Goal: Task Accomplishment & Management: Use online tool/utility

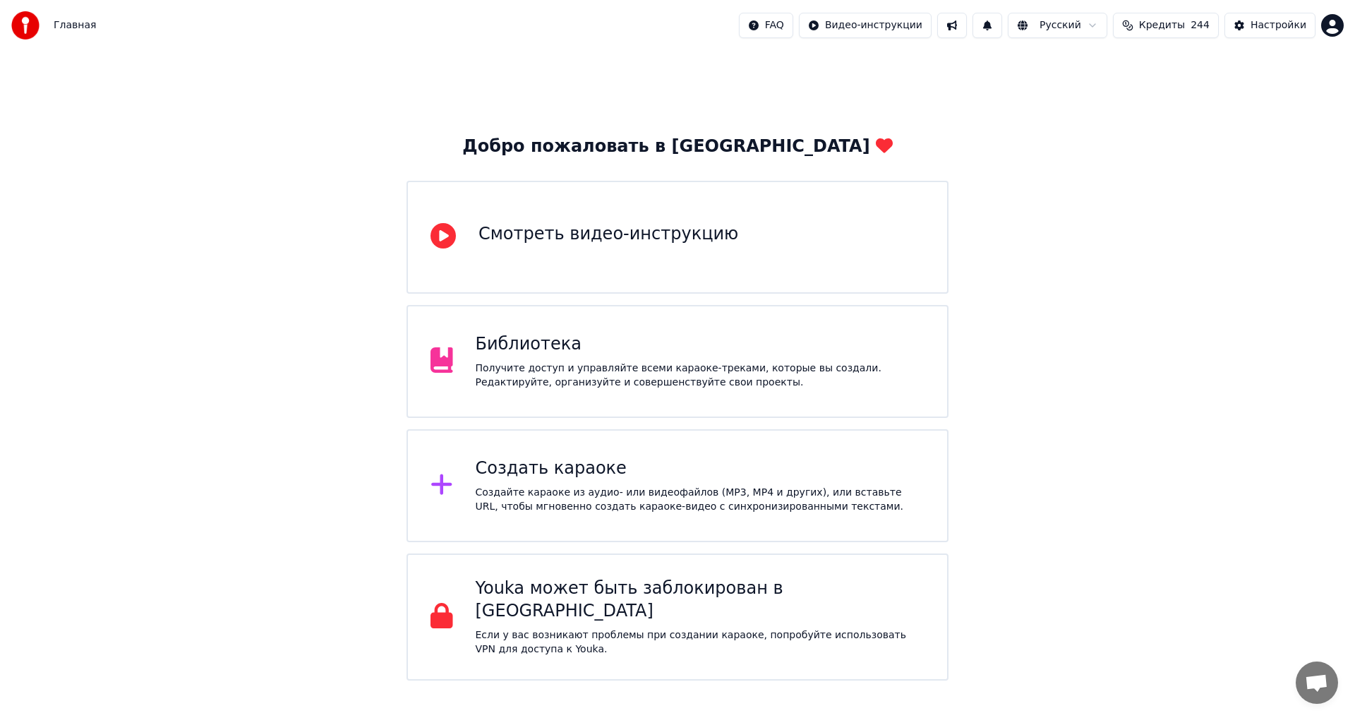
click at [581, 466] on div "Создать караоке" at bounding box center [700, 468] width 449 height 23
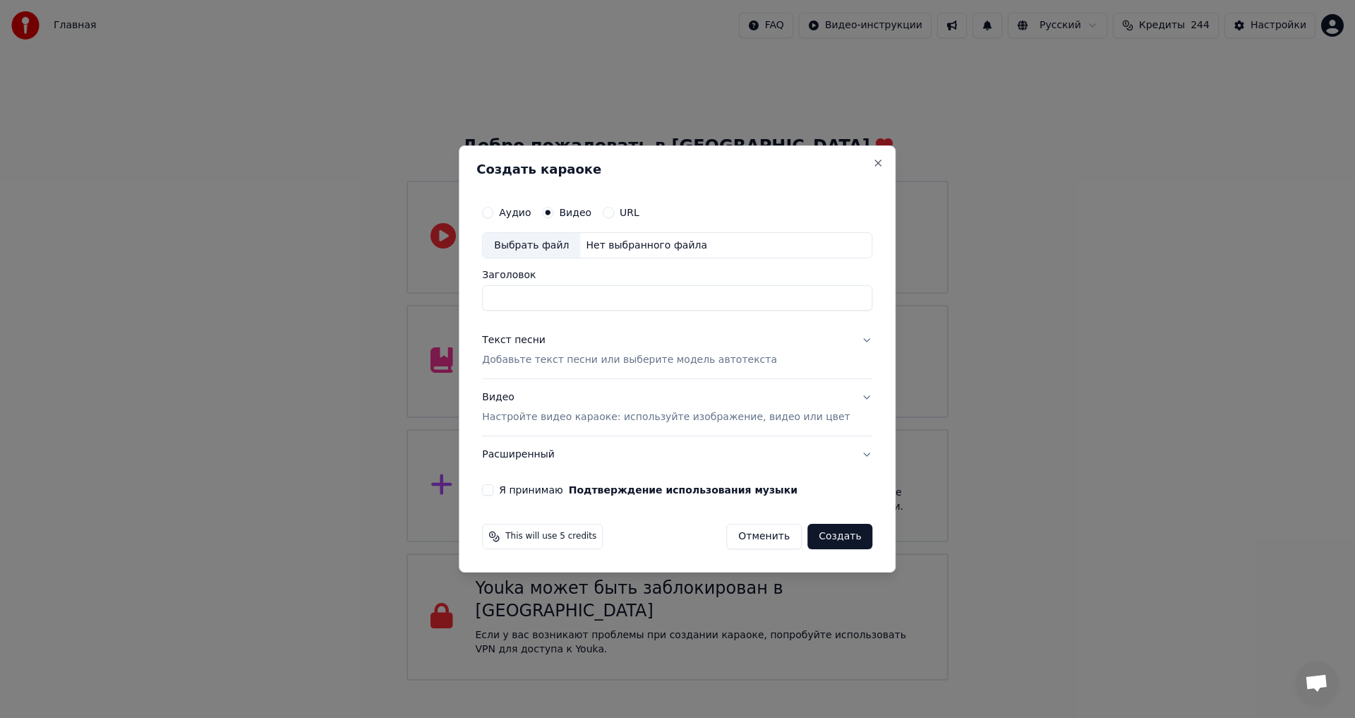
click at [560, 246] on div "Выбрать файл" at bounding box center [531, 245] width 97 height 25
type input "**********"
click at [592, 359] on p "Добавьте текст песни или выберите модель автотекста" at bounding box center [629, 361] width 295 height 14
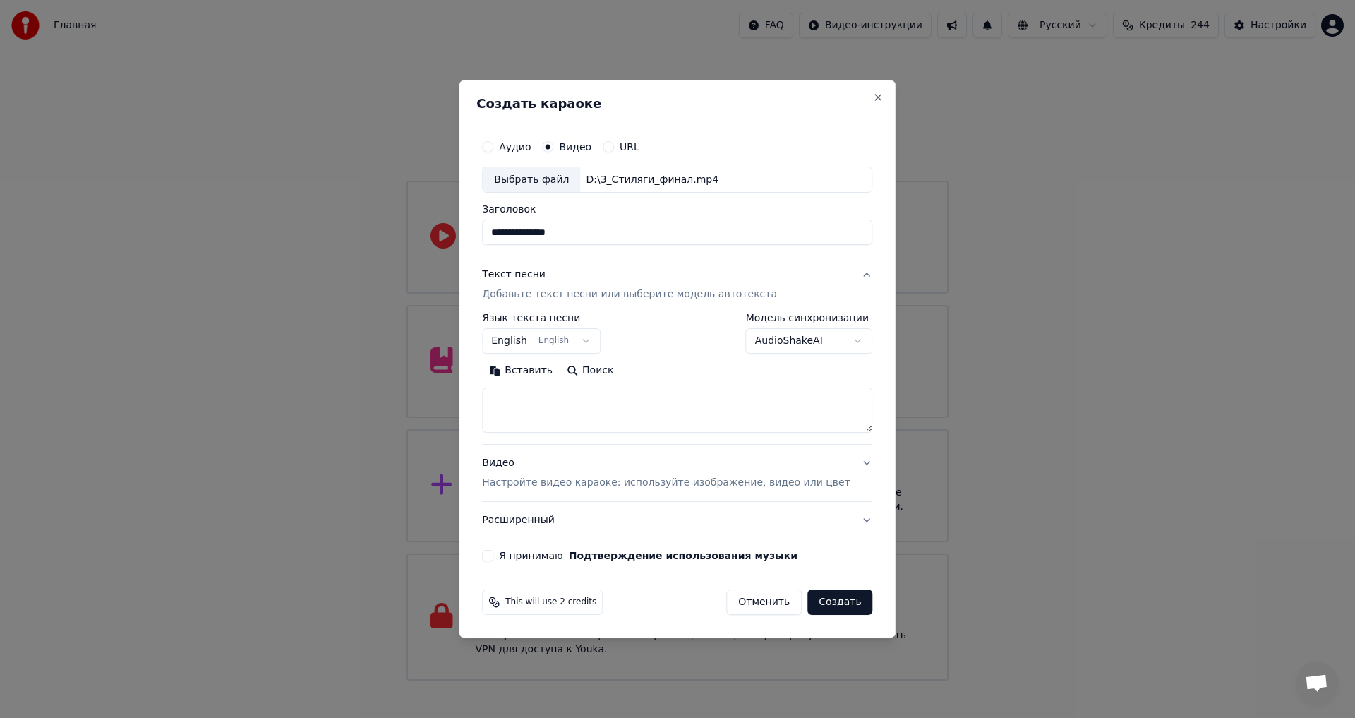
click at [578, 346] on button "English English" at bounding box center [541, 341] width 119 height 25
select select "**"
click at [561, 402] on textarea at bounding box center [677, 410] width 390 height 45
paste textarea "**********"
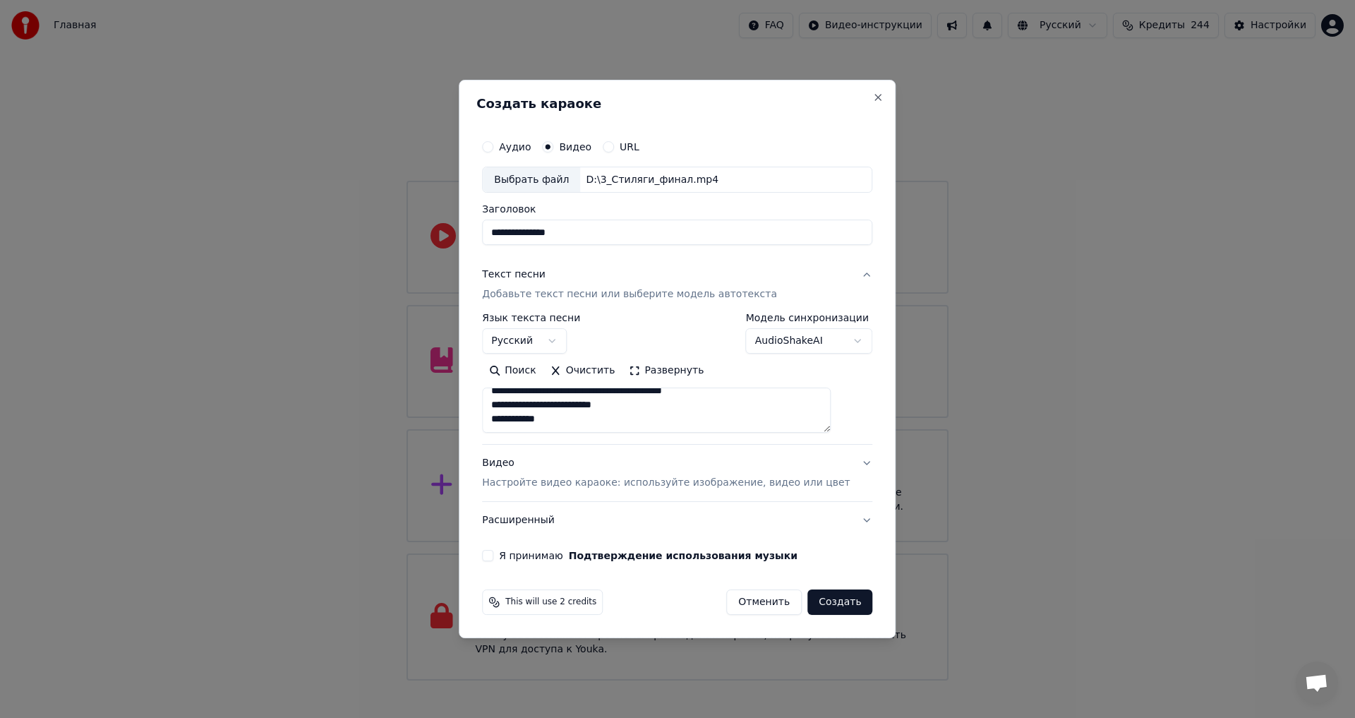
scroll to position [165, 0]
type textarea "**********"
click at [493, 558] on button "Я принимаю Подтверждение использования музыки" at bounding box center [487, 555] width 11 height 11
click at [831, 601] on button "Создать" at bounding box center [839, 601] width 65 height 25
select select "**"
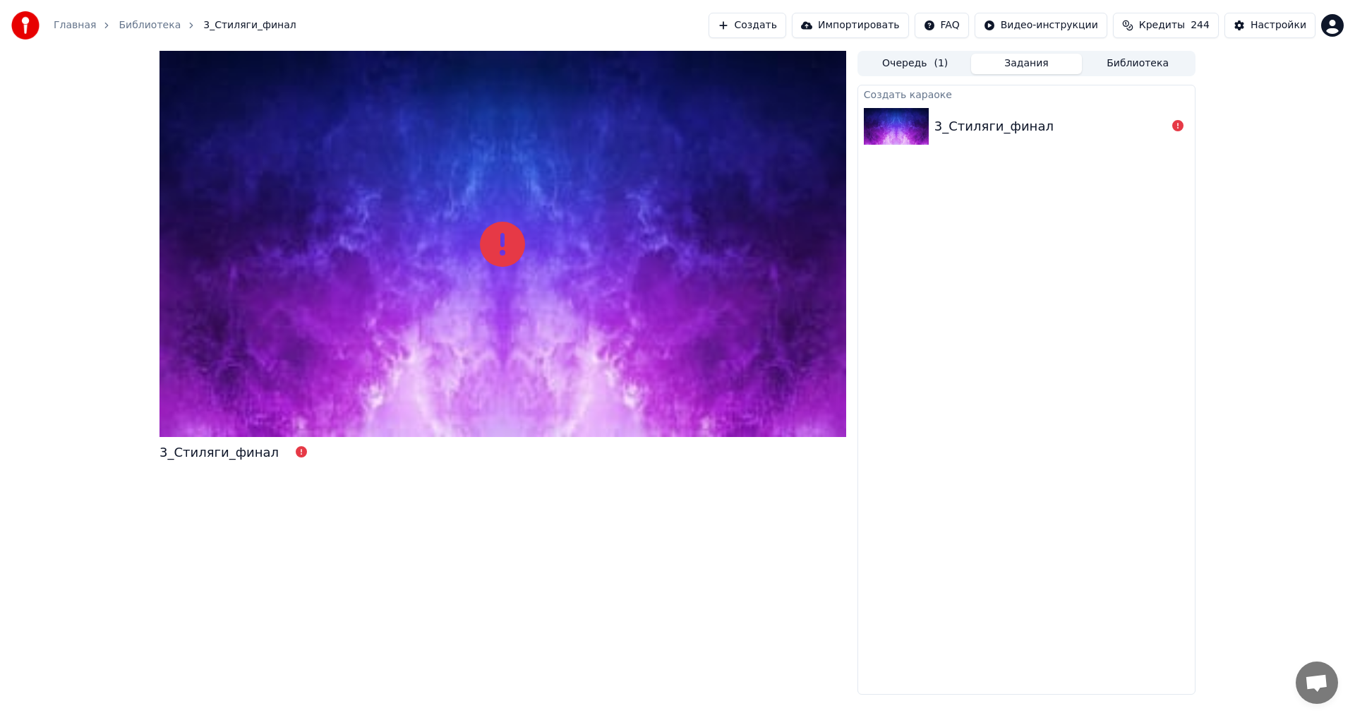
click at [960, 280] on div "Создать караоке 3_Стиляги_финал" at bounding box center [1026, 390] width 338 height 610
click at [953, 123] on div "3_Стиляги_финал" at bounding box center [993, 126] width 119 height 20
drag, startPoint x: 526, startPoint y: 291, endPoint x: 361, endPoint y: 396, distance: 196.0
click at [526, 291] on div at bounding box center [502, 244] width 687 height 386
click at [222, 454] on div "3_Стиляги_финал" at bounding box center [218, 452] width 119 height 20
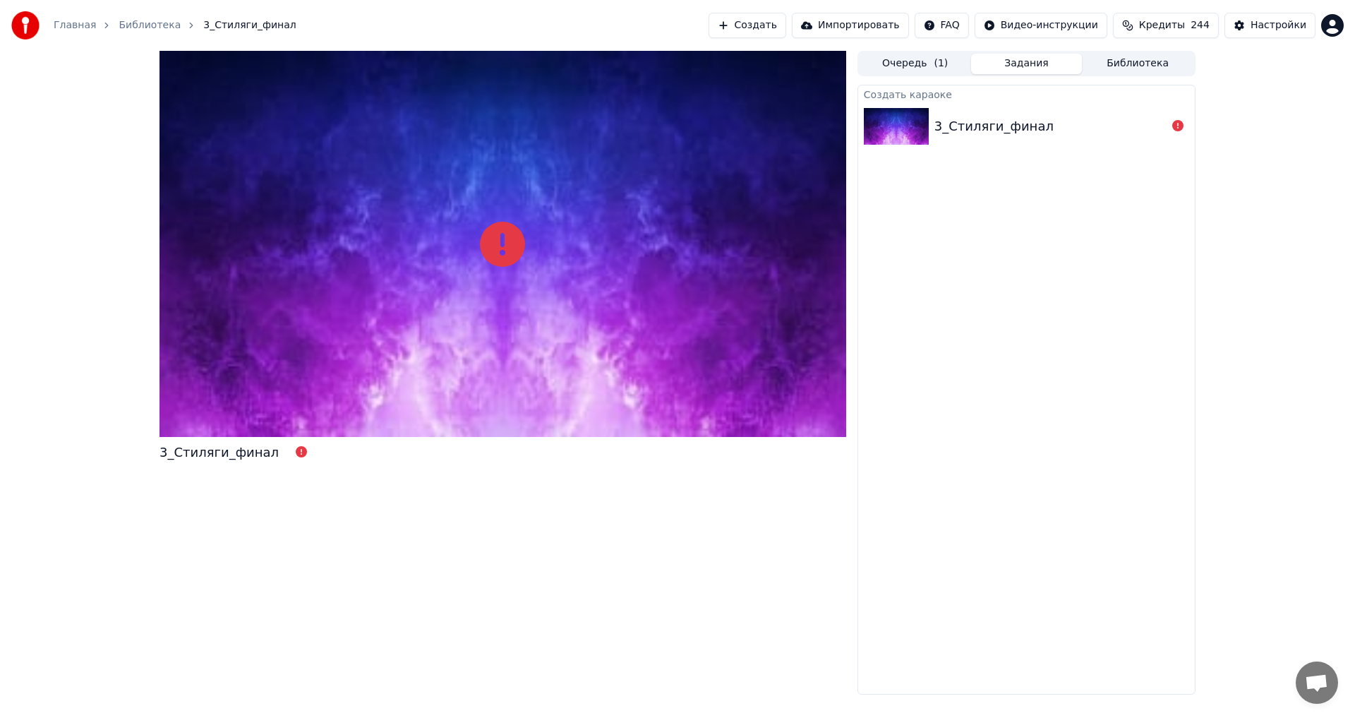
click at [916, 63] on button "Очередь ( 1 )" at bounding box center [914, 64] width 111 height 20
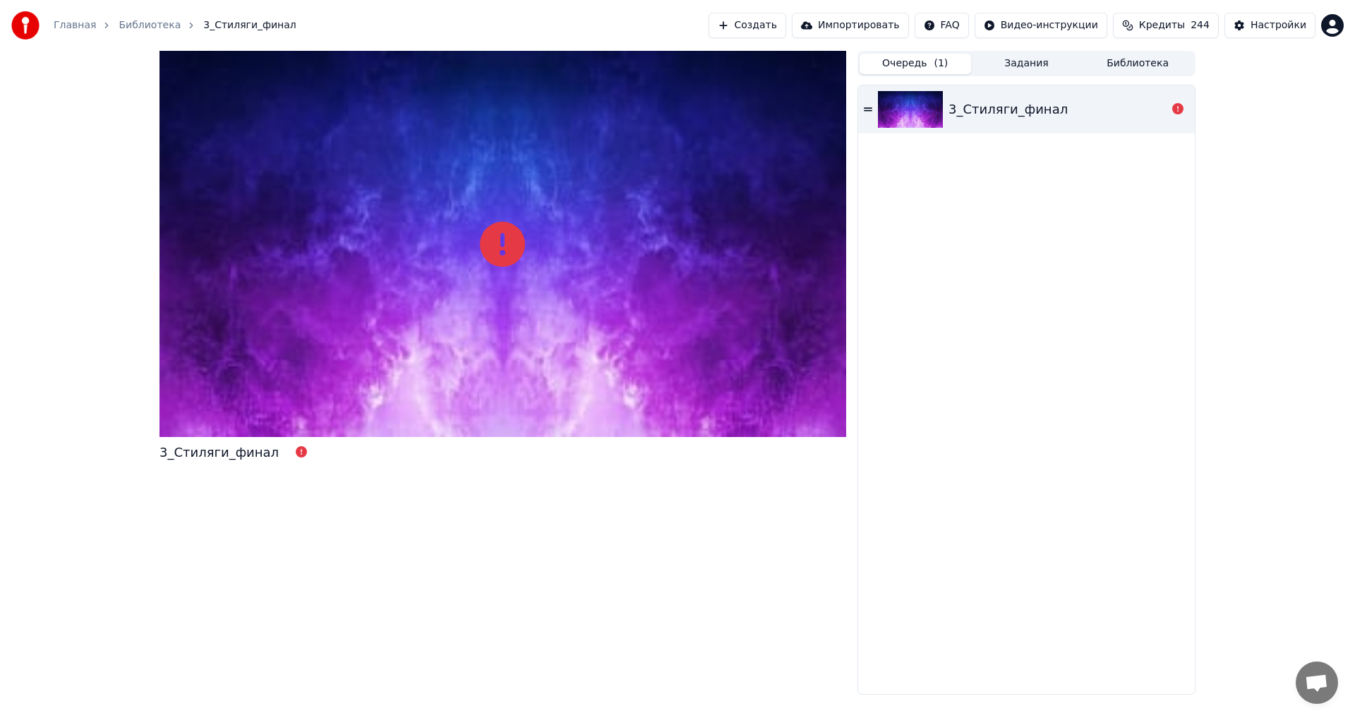
click at [1001, 97] on div "3_Стиляги_финал" at bounding box center [1026, 109] width 337 height 48
click at [867, 108] on icon at bounding box center [868, 109] width 8 height 4
click at [1010, 70] on button "Задания" at bounding box center [1026, 64] width 111 height 20
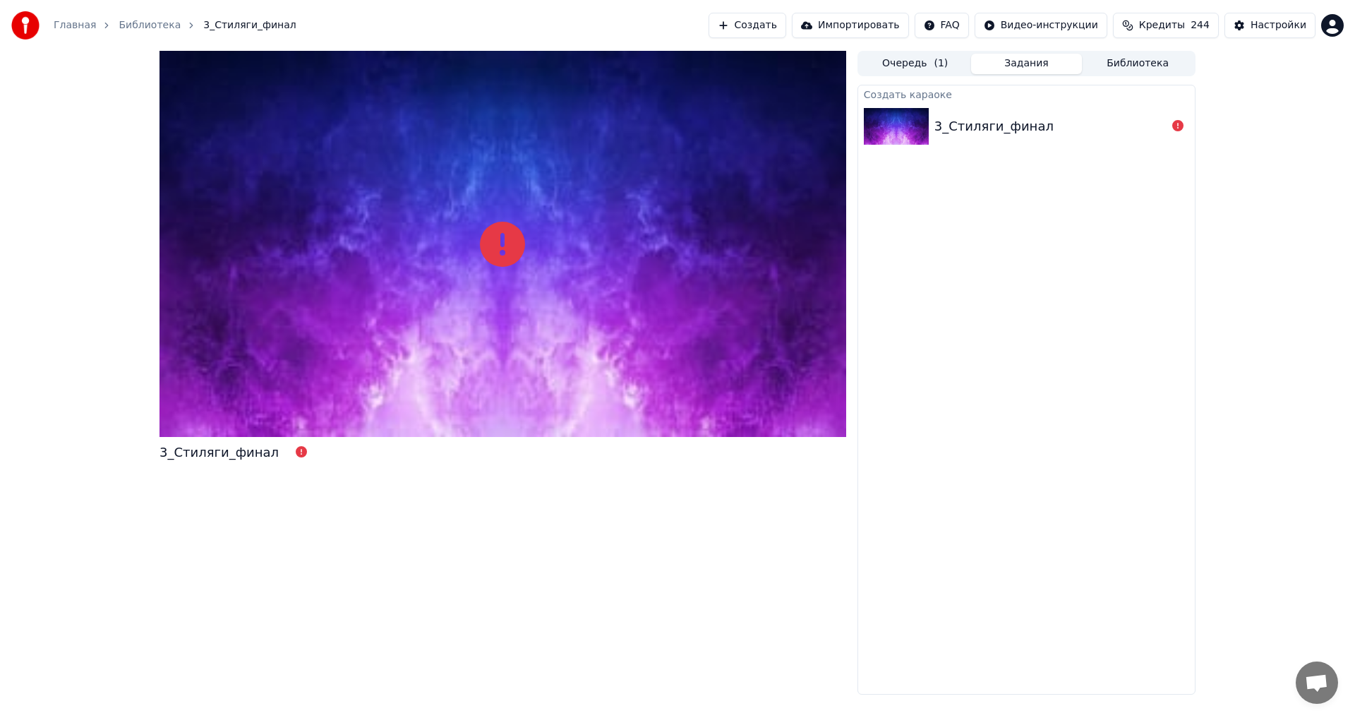
click at [1013, 116] on div "3_Стиляги_финал" at bounding box center [993, 126] width 119 height 20
click at [1013, 115] on div "3_Стиляги_финал" at bounding box center [1026, 126] width 337 height 48
click at [1013, 111] on div "3_Стиляги_финал" at bounding box center [1026, 126] width 337 height 48
click at [1014, 111] on div "3_Стиляги_финал" at bounding box center [1026, 126] width 337 height 48
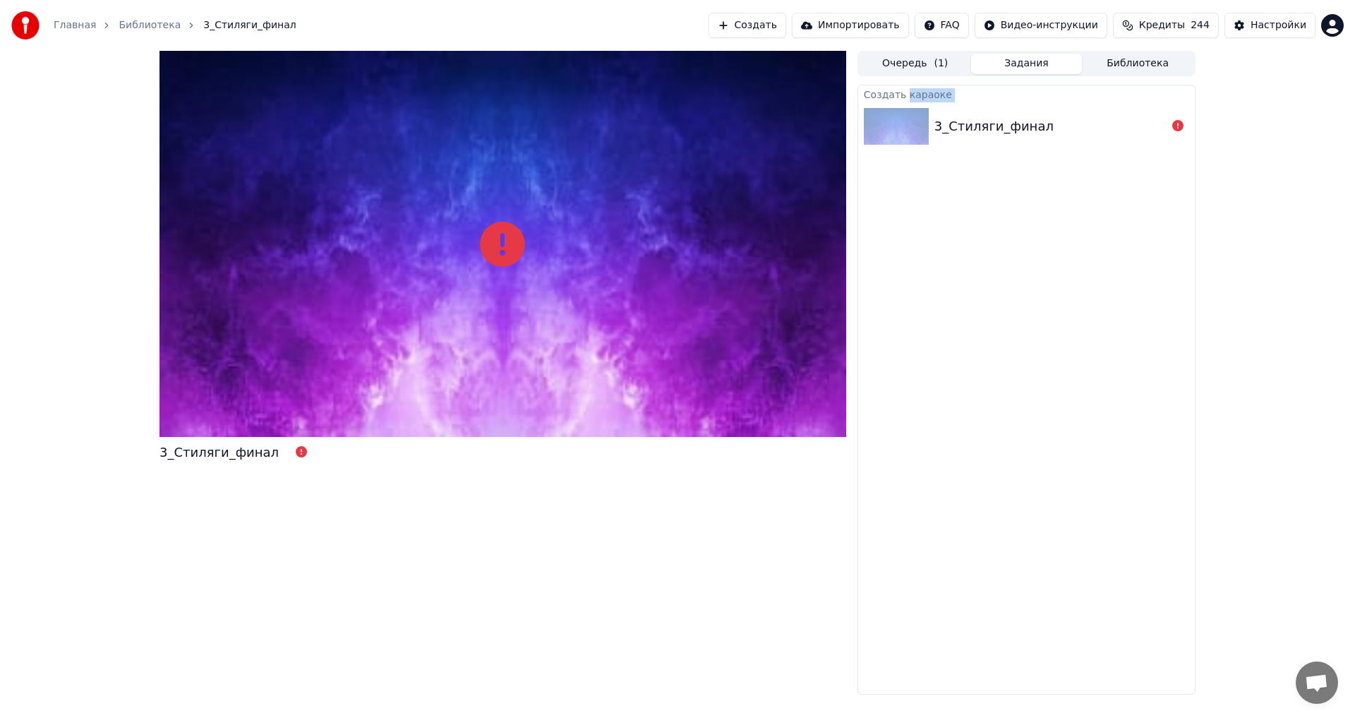
drag, startPoint x: 1010, startPoint y: 122, endPoint x: 1059, endPoint y: 95, distance: 56.2
click at [1010, 123] on div "3_Стиляги_финал" at bounding box center [993, 126] width 119 height 20
click at [1136, 69] on button "Библиотека" at bounding box center [1137, 64] width 111 height 20
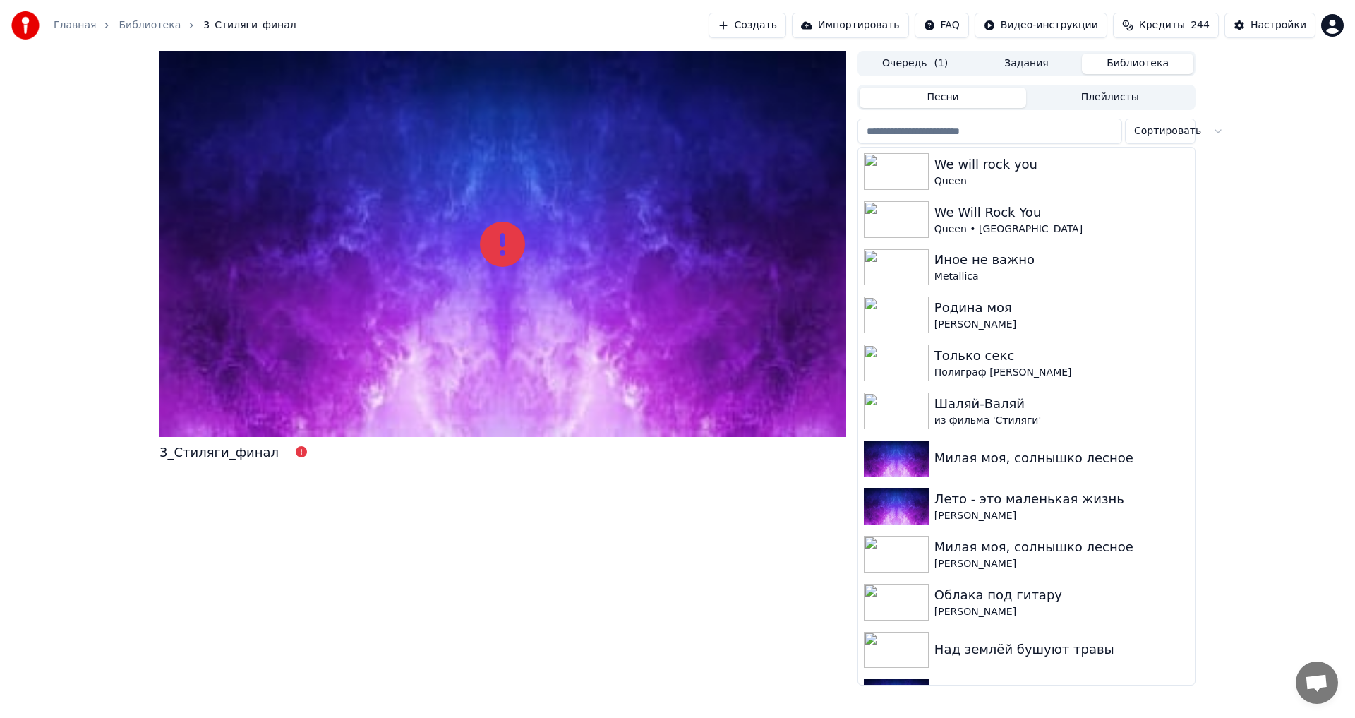
click at [1045, 64] on button "Задания" at bounding box center [1026, 64] width 111 height 20
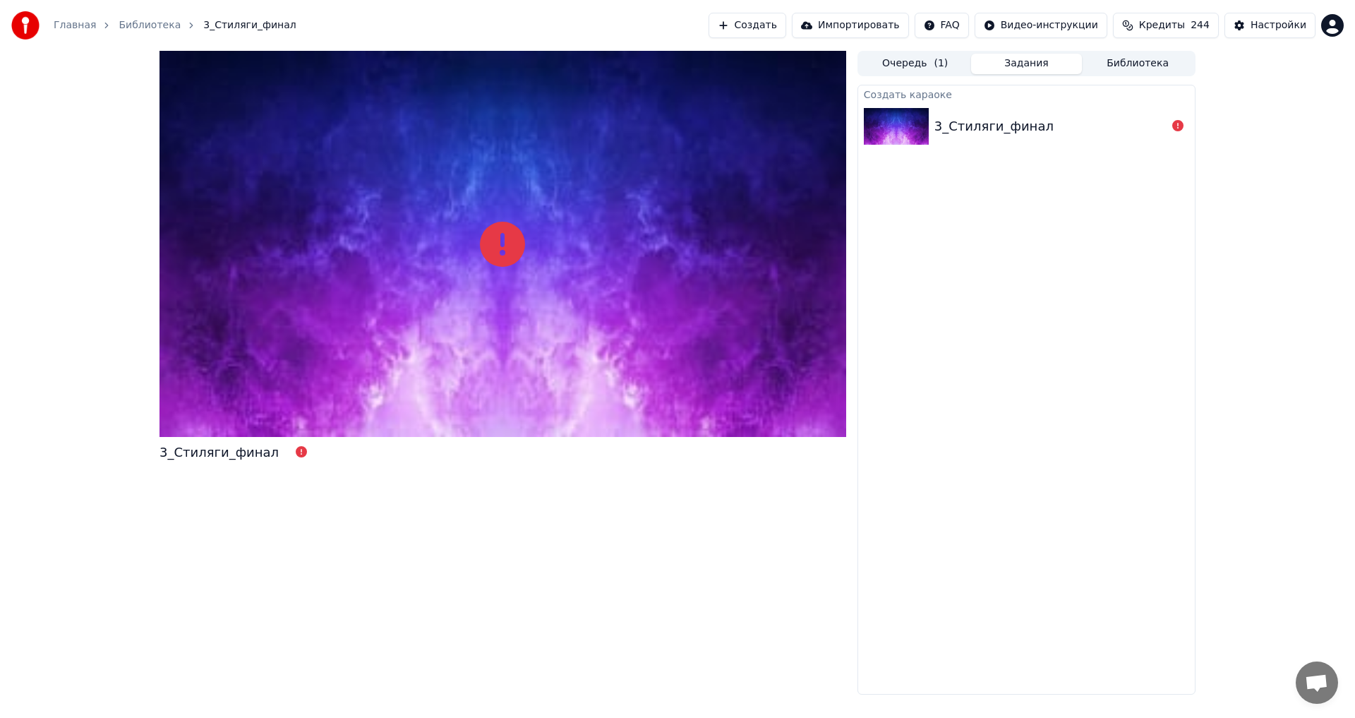
click at [968, 130] on div "3_Стиляги_финал" at bounding box center [993, 126] width 119 height 20
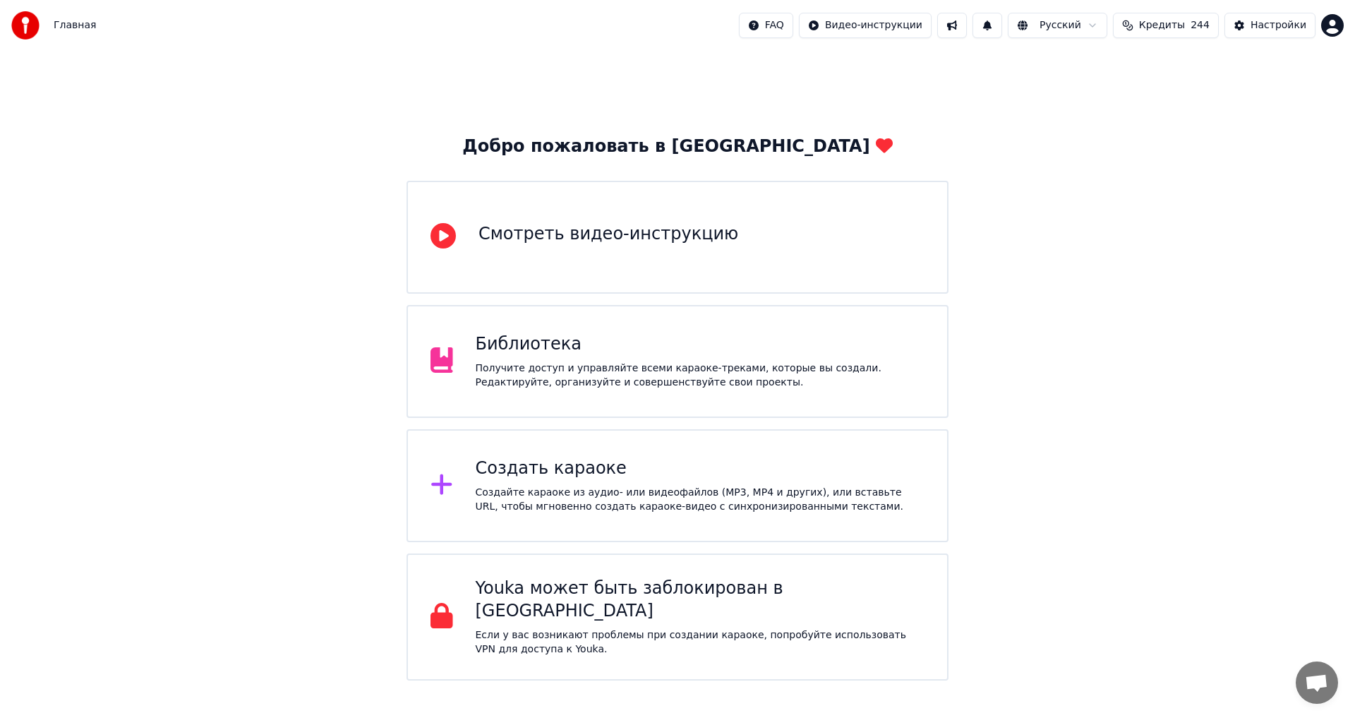
click at [584, 370] on div "Получите доступ и управляйте всеми караоке-треками, которые вы создали. Редакти…" at bounding box center [700, 375] width 449 height 28
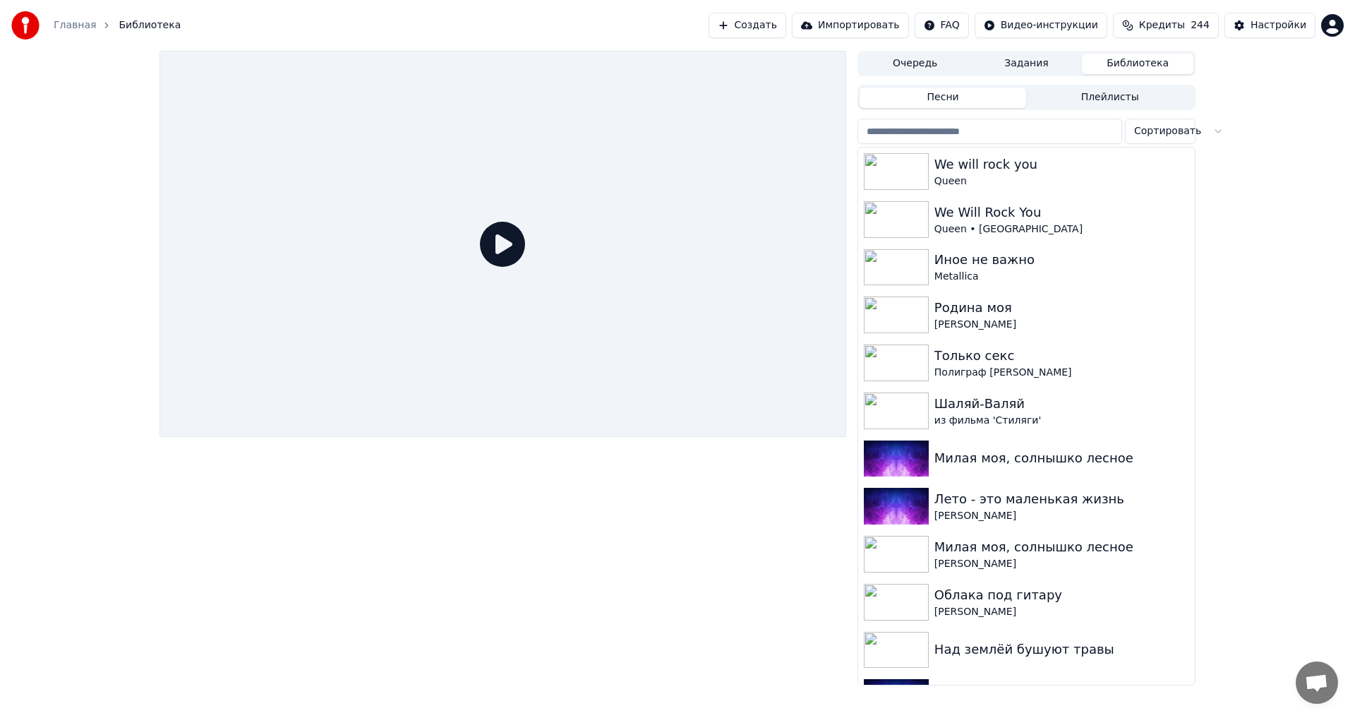
click at [1023, 64] on button "Задания" at bounding box center [1026, 64] width 111 height 20
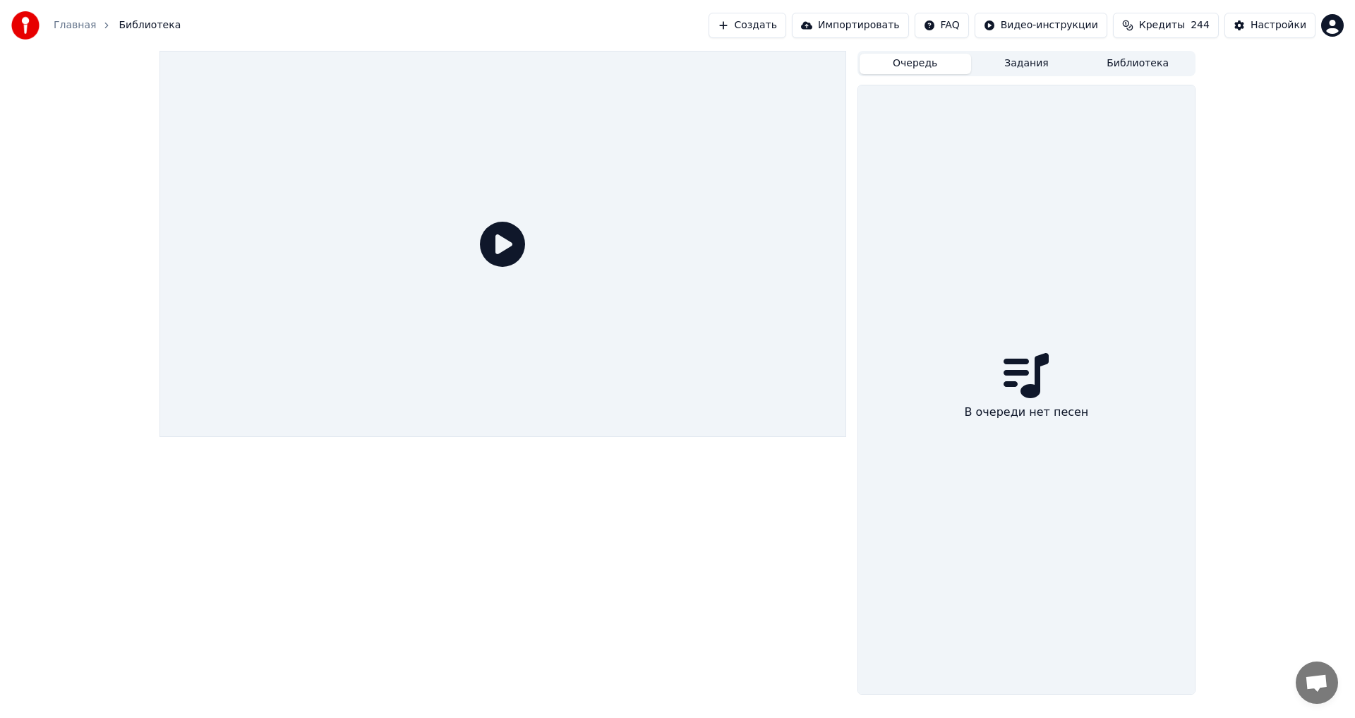
click at [927, 68] on button "Очередь" at bounding box center [914, 64] width 111 height 20
click at [78, 25] on link "Главная" at bounding box center [75, 25] width 42 height 14
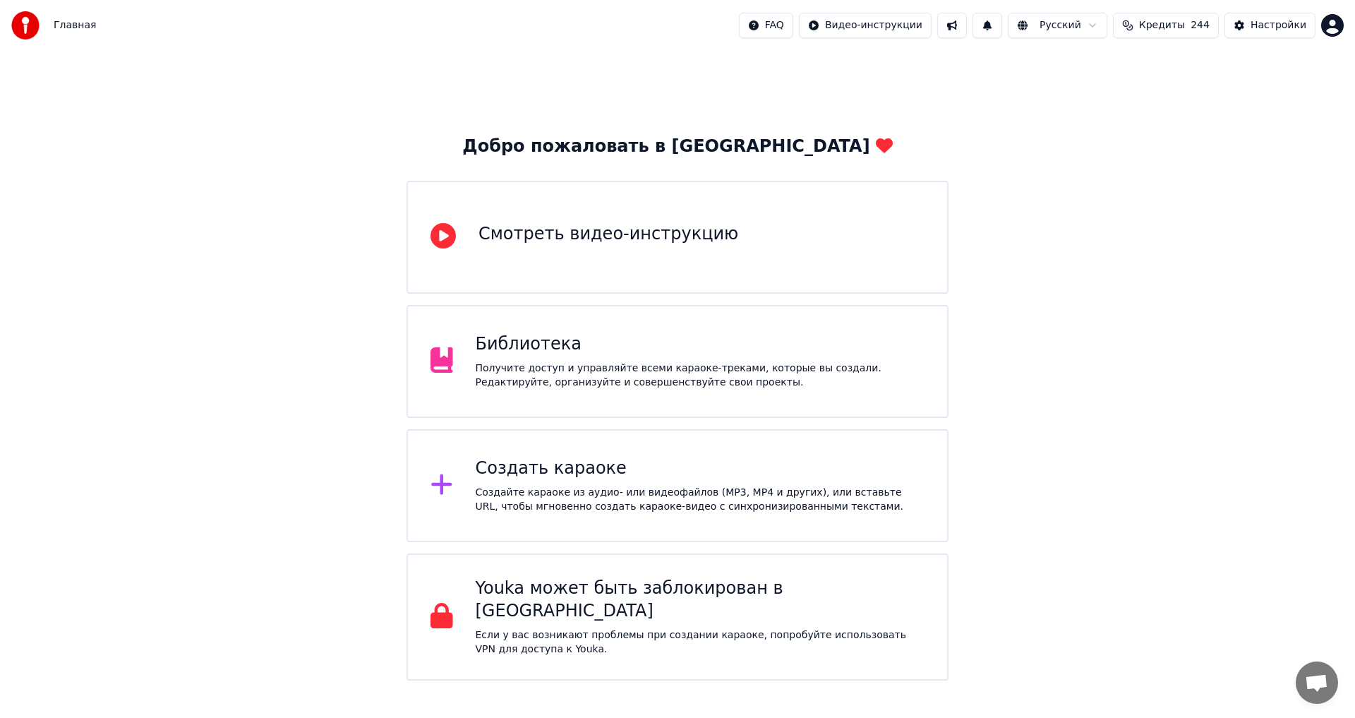
click at [568, 474] on div "Создать караоке" at bounding box center [700, 468] width 449 height 23
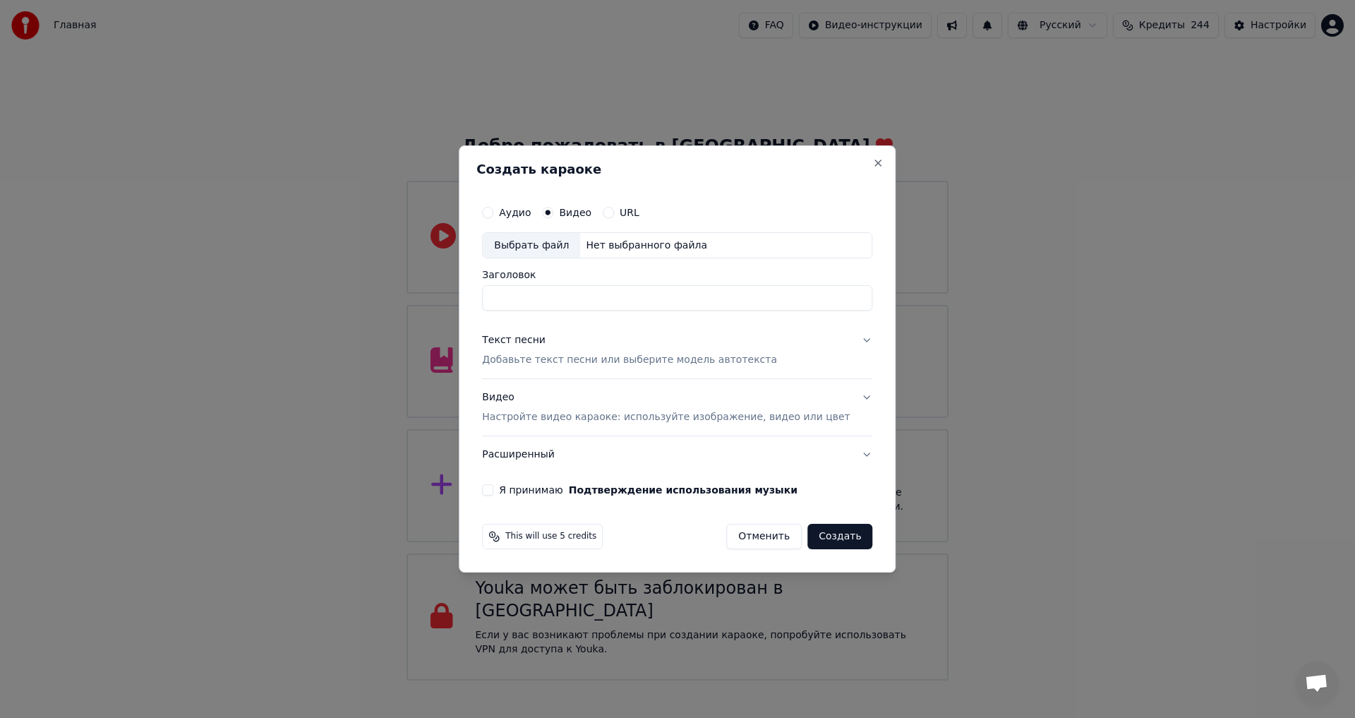
click at [562, 246] on div "Выбрать файл" at bounding box center [531, 245] width 97 height 25
type input "**********"
click at [575, 356] on p "Добавьте текст песни или выберите модель автотекста" at bounding box center [629, 361] width 295 height 14
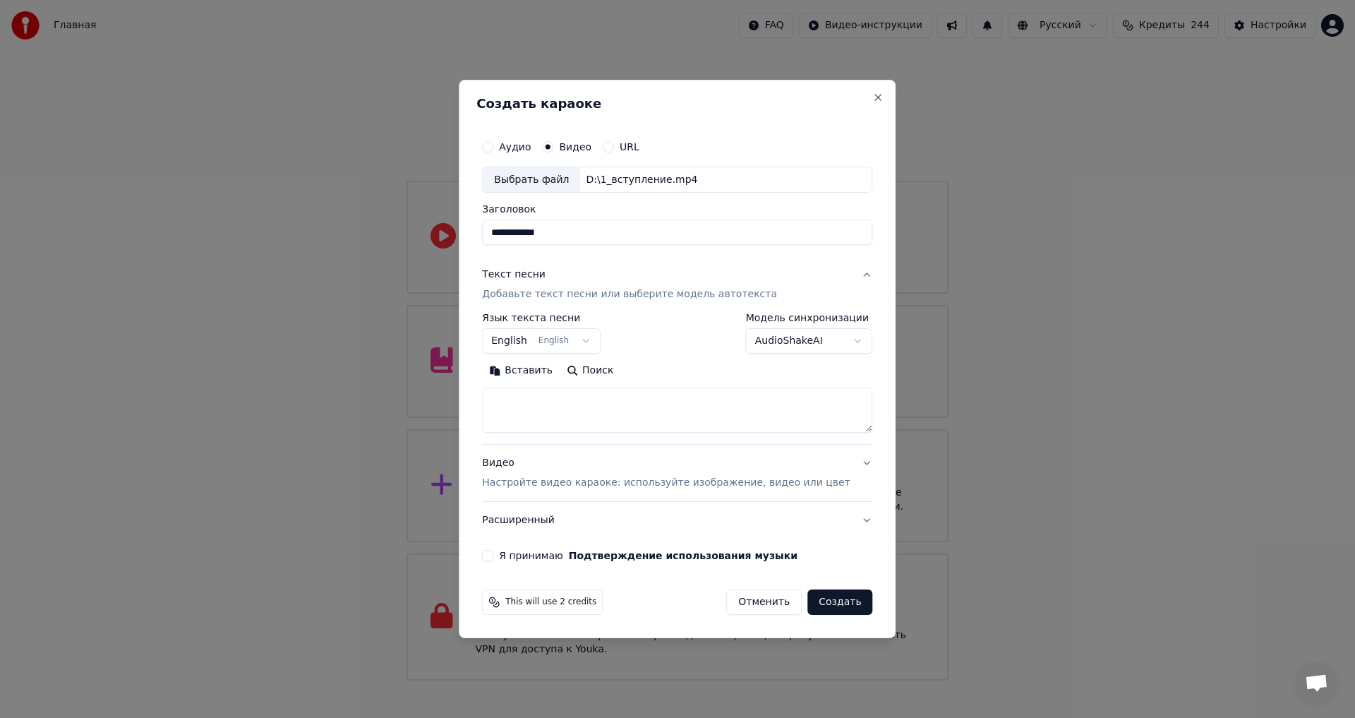
click at [561, 341] on button "English English" at bounding box center [541, 341] width 119 height 25
select select "**"
drag, startPoint x: 531, startPoint y: 375, endPoint x: 539, endPoint y: 377, distance: 8.6
click at [585, 418] on textarea at bounding box center [677, 410] width 390 height 45
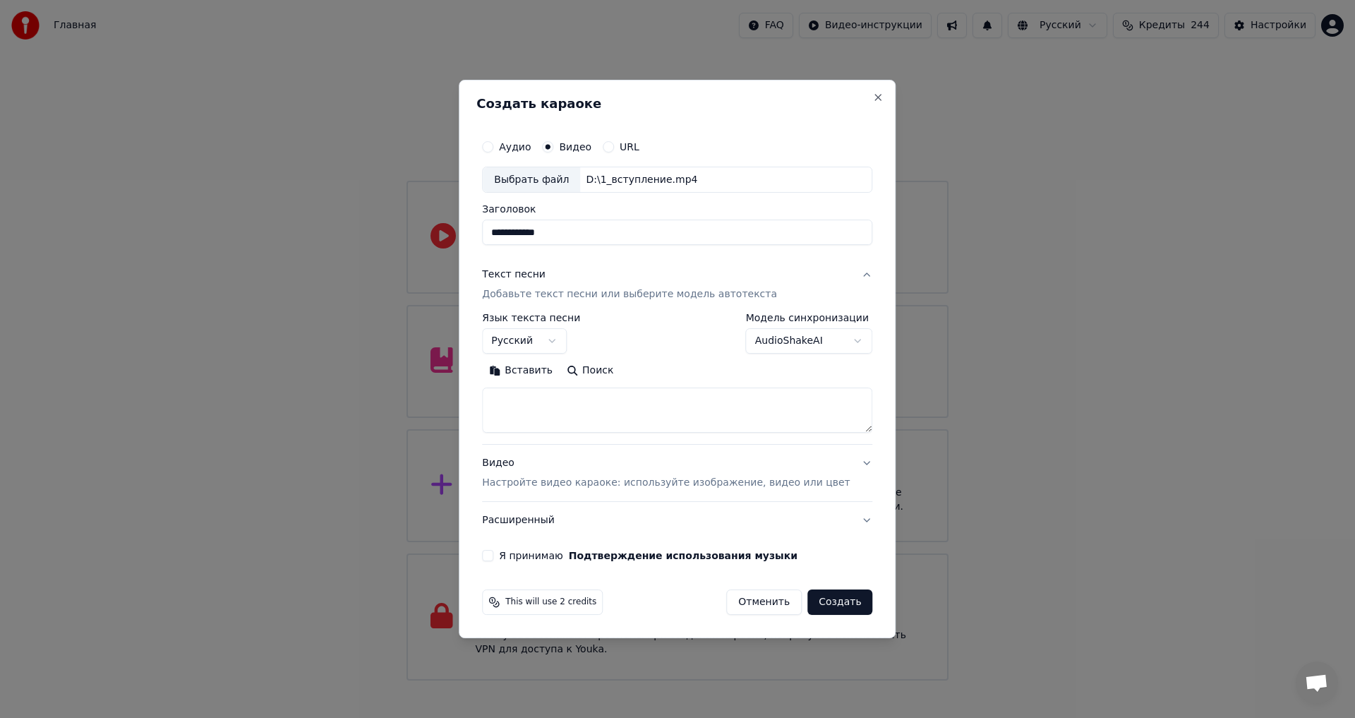
paste textarea "**********"
type textarea "**********"
click at [540, 554] on label "Я принимаю Подтверждение использования музыки" at bounding box center [648, 555] width 298 height 10
click at [493, 554] on button "Я принимаю Подтверждение использования музыки" at bounding box center [487, 555] width 11 height 11
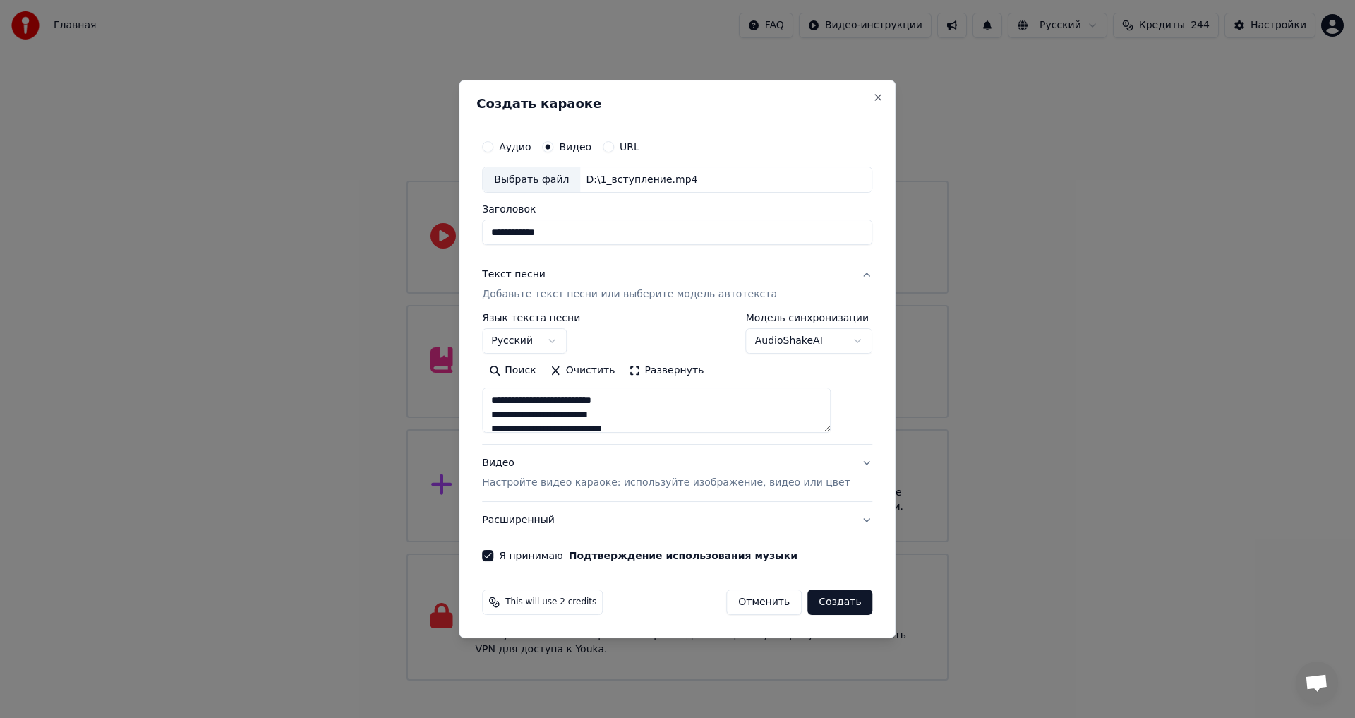
click at [833, 604] on button "Создать" at bounding box center [839, 601] width 65 height 25
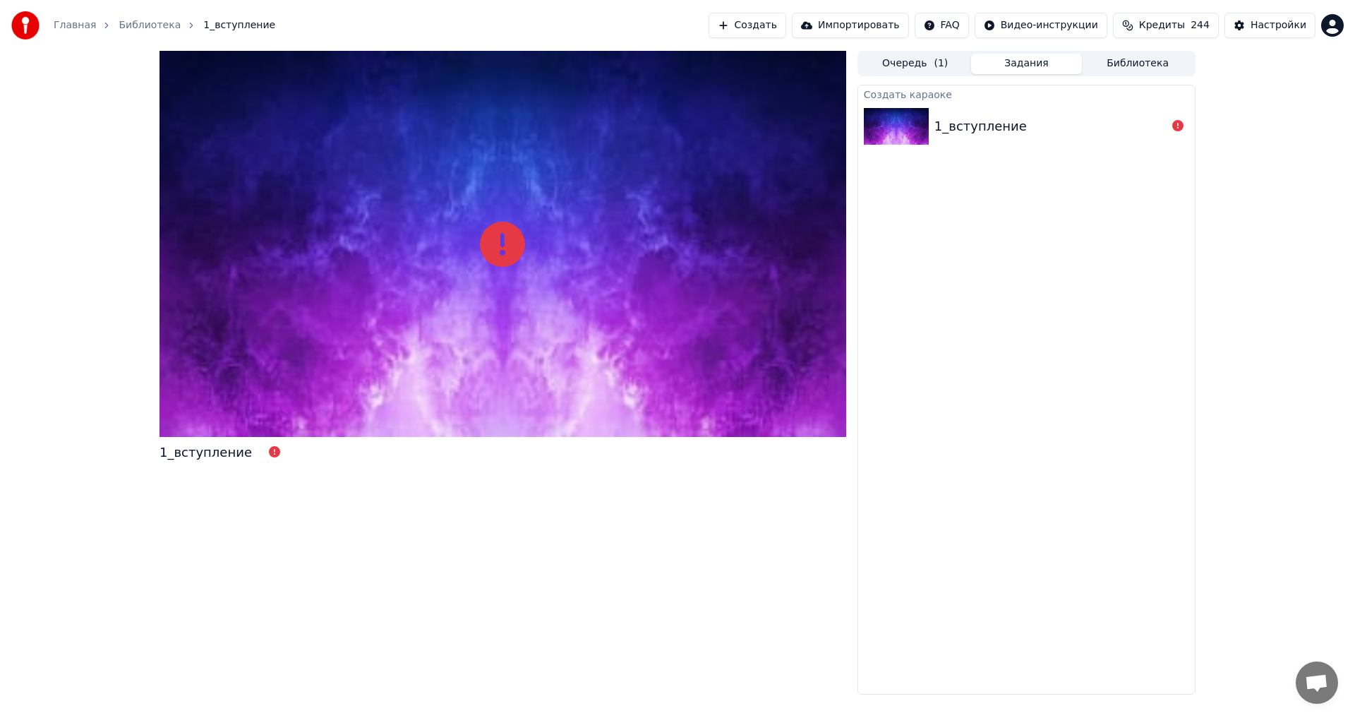
click at [1034, 253] on div "Создать караоке 1_вступление" at bounding box center [1026, 390] width 338 height 610
click at [501, 244] on icon at bounding box center [502, 244] width 45 height 45
click at [501, 241] on icon at bounding box center [502, 244] width 45 height 45
drag, startPoint x: 501, startPoint y: 241, endPoint x: 501, endPoint y: 258, distance: 16.2
click at [501, 241] on icon at bounding box center [502, 244] width 45 height 45
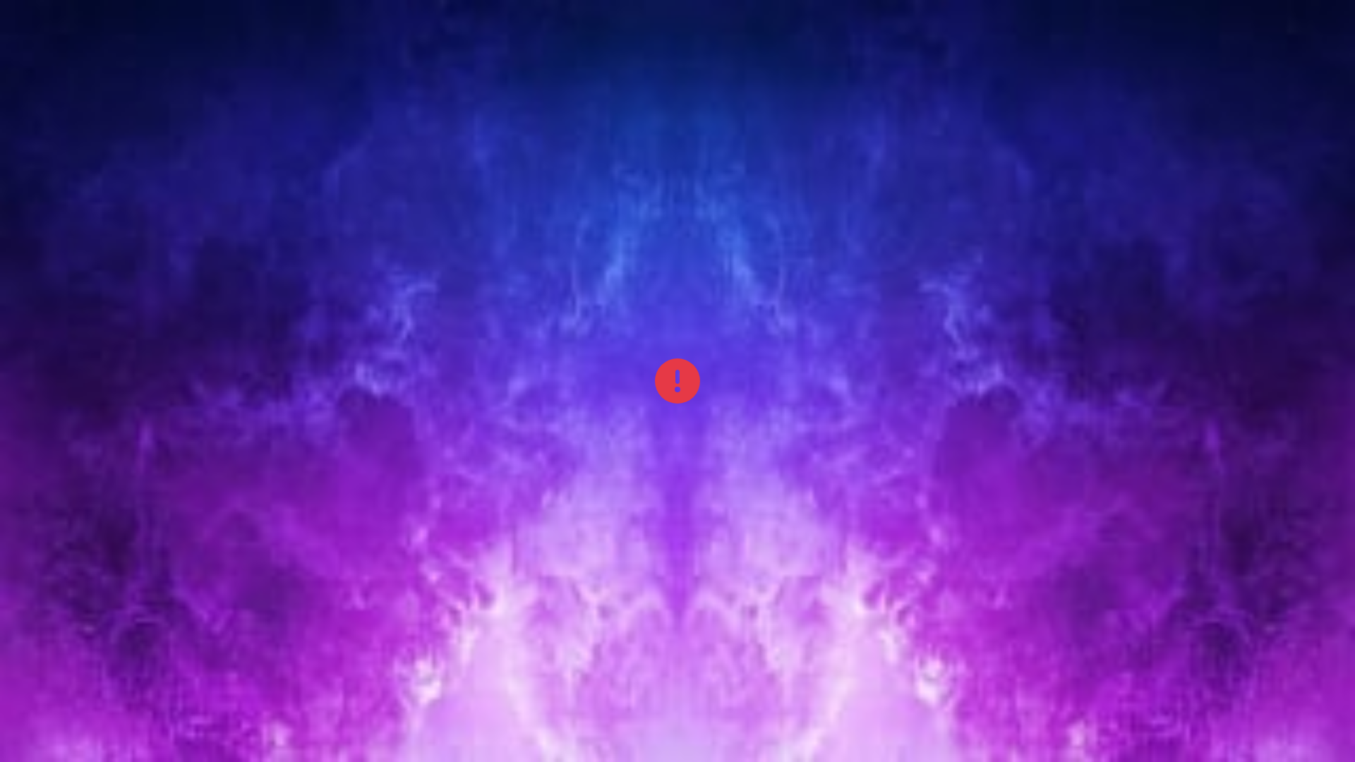
click at [700, 243] on div at bounding box center [677, 381] width 1355 height 762
drag, startPoint x: 700, startPoint y: 243, endPoint x: 700, endPoint y: 227, distance: 16.2
click at [700, 243] on div at bounding box center [677, 381] width 1355 height 762
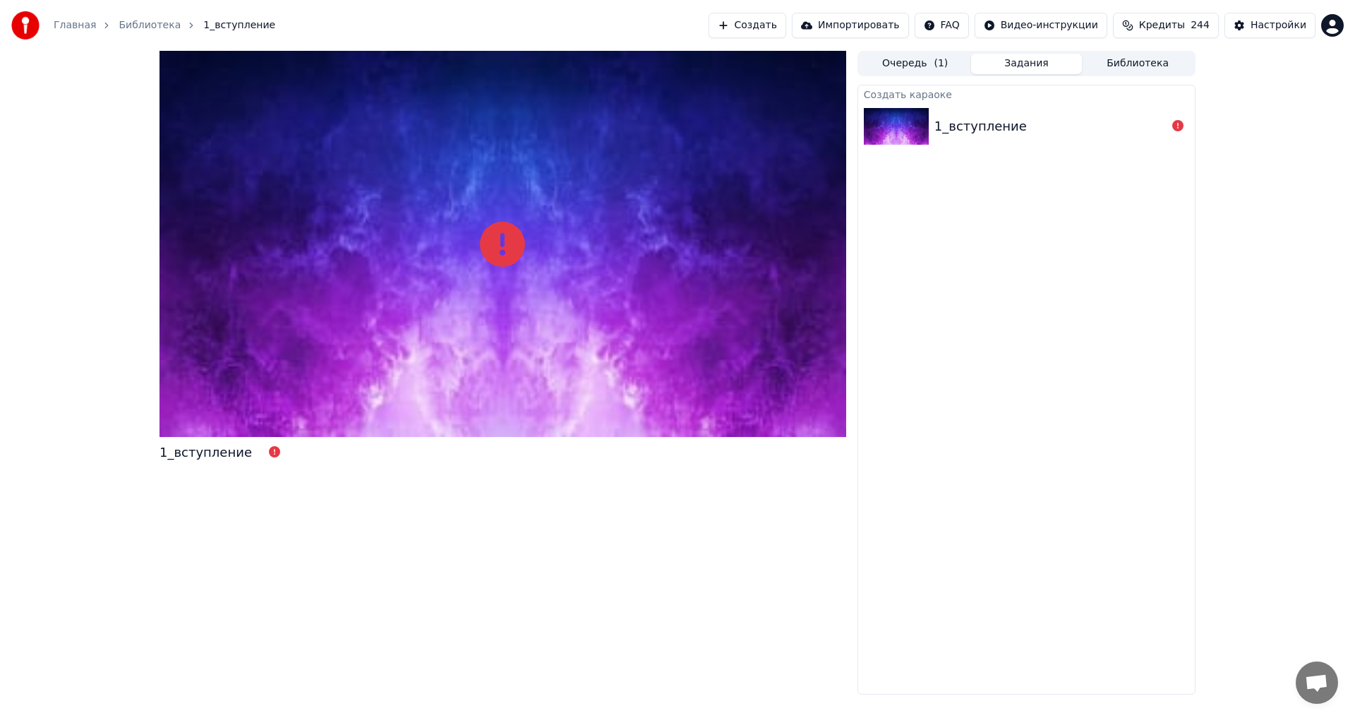
click at [855, 21] on button "Импортировать" at bounding box center [850, 25] width 117 height 25
click at [626, 199] on div at bounding box center [502, 244] width 687 height 386
click at [979, 134] on div "1_вступление" at bounding box center [980, 126] width 92 height 20
click at [462, 238] on div at bounding box center [502, 244] width 687 height 386
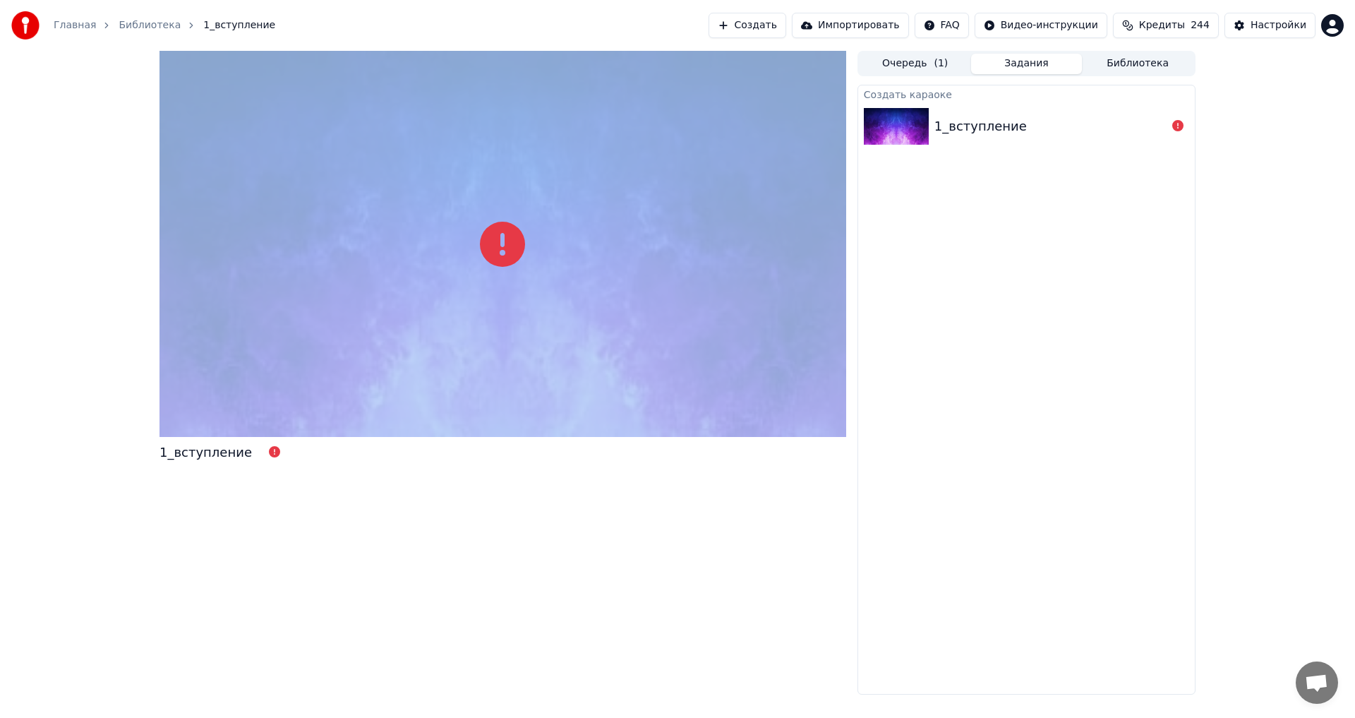
click at [462, 238] on div at bounding box center [502, 244] width 687 height 386
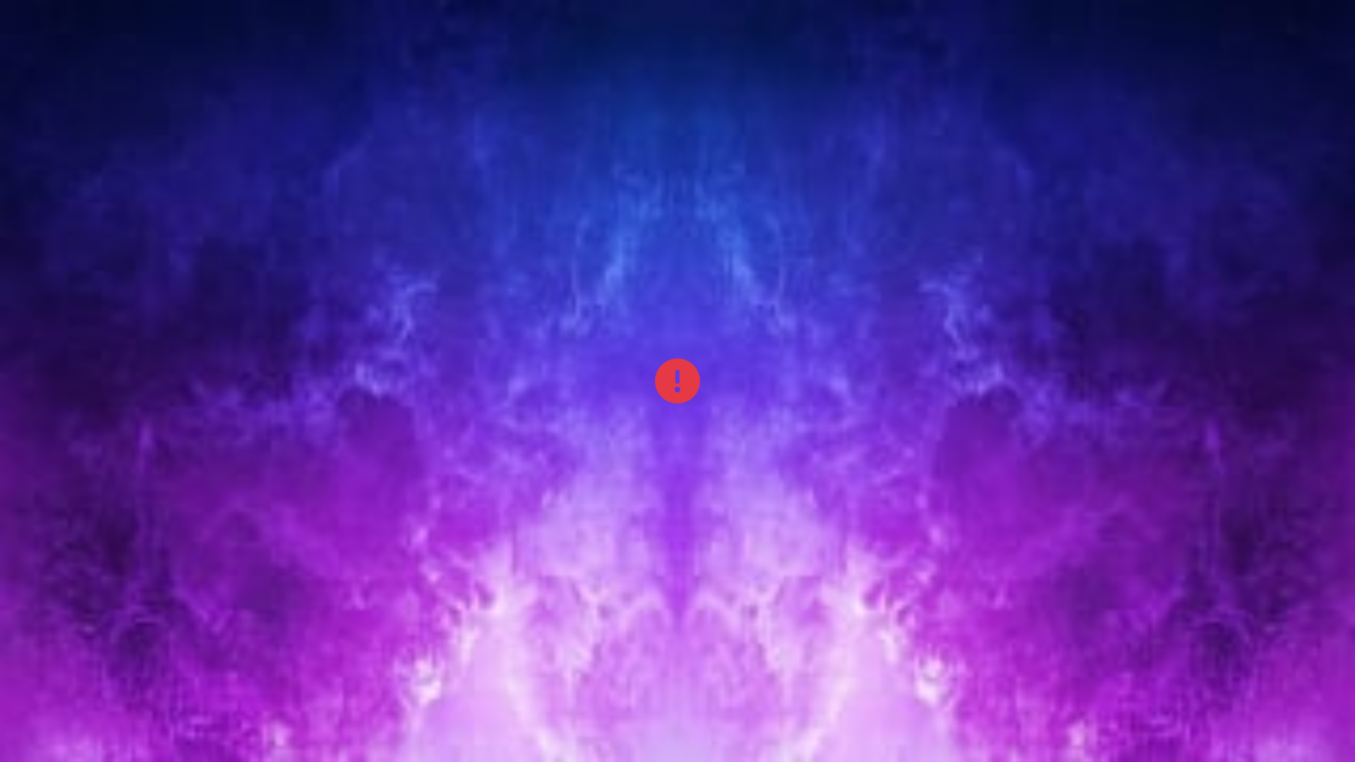
click at [697, 320] on div at bounding box center [677, 381] width 1355 height 762
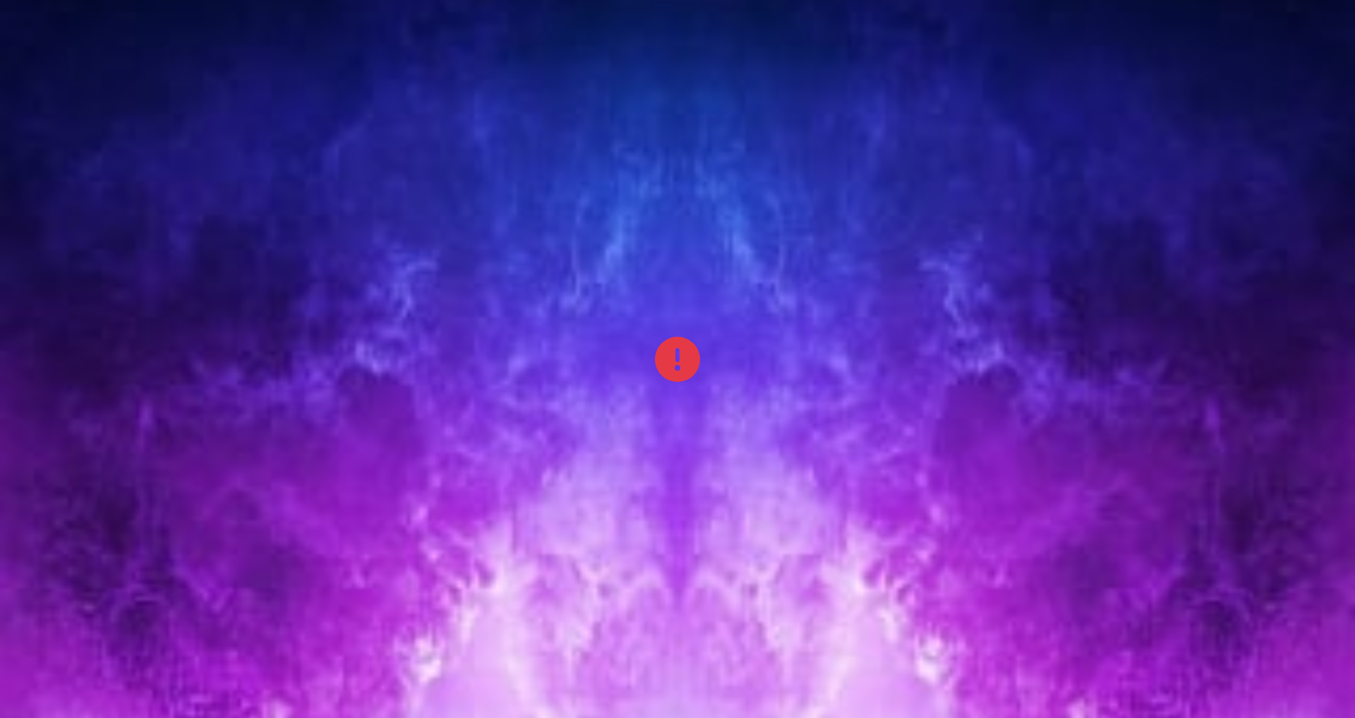
click at [543, 253] on div at bounding box center [677, 359] width 1355 height 762
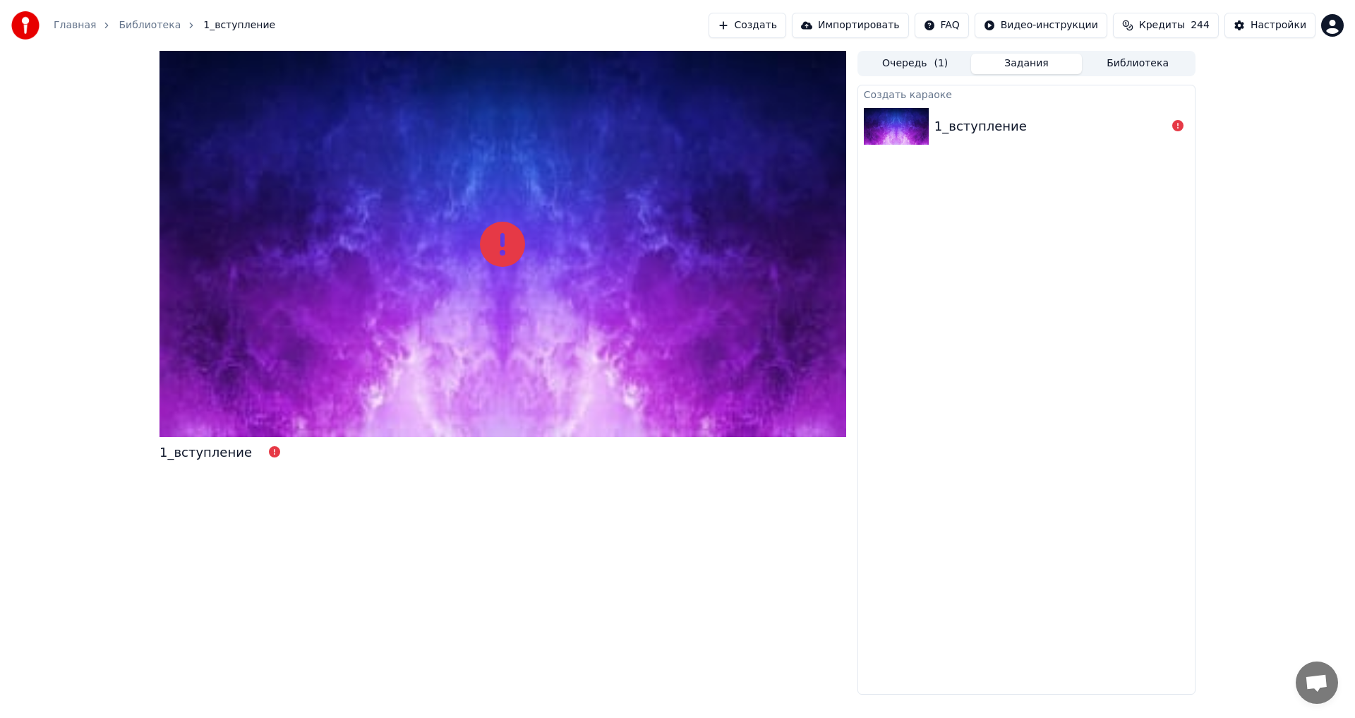
click at [964, 20] on html "Главная Библиотека 1_вступление Создать Импортировать FAQ Видео-инструкции Кред…" at bounding box center [677, 359] width 1355 height 718
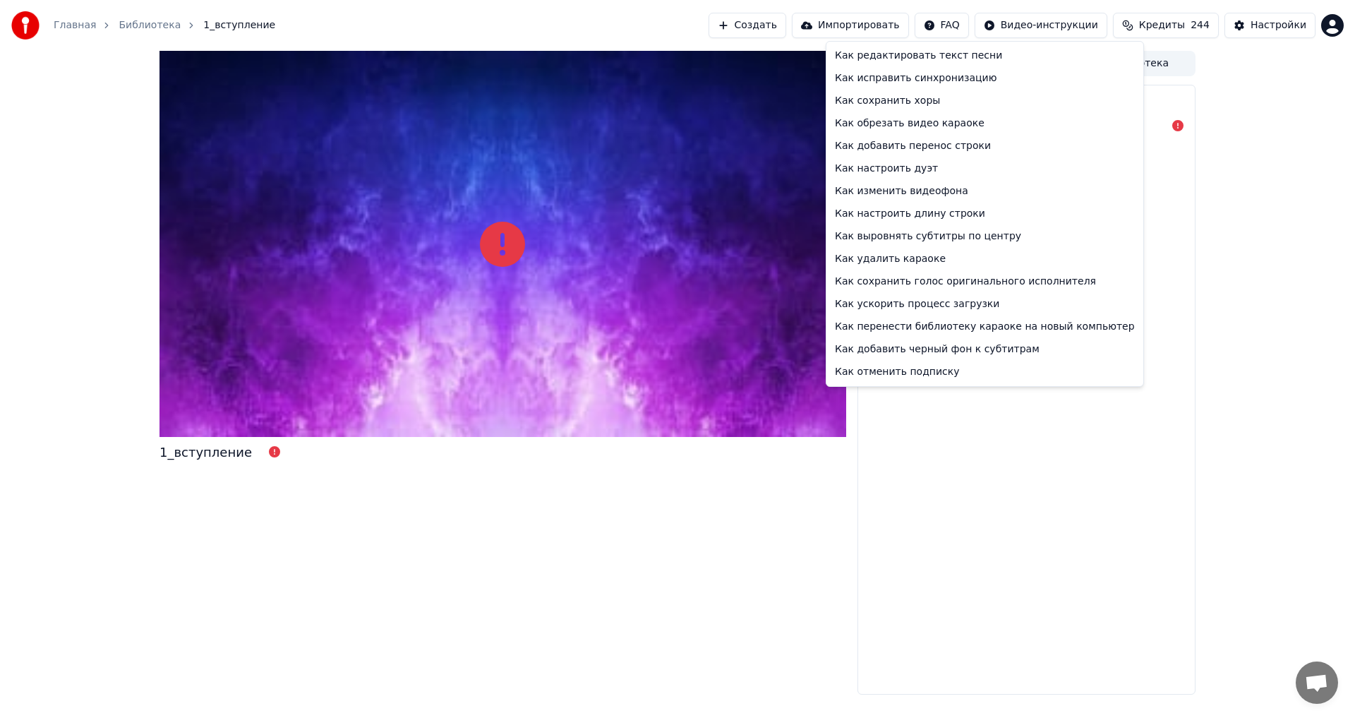
click at [627, 604] on html "Главная Библиотека 1_вступление Создать Импортировать FAQ Видео-инструкции Кред…" at bounding box center [677, 359] width 1355 height 718
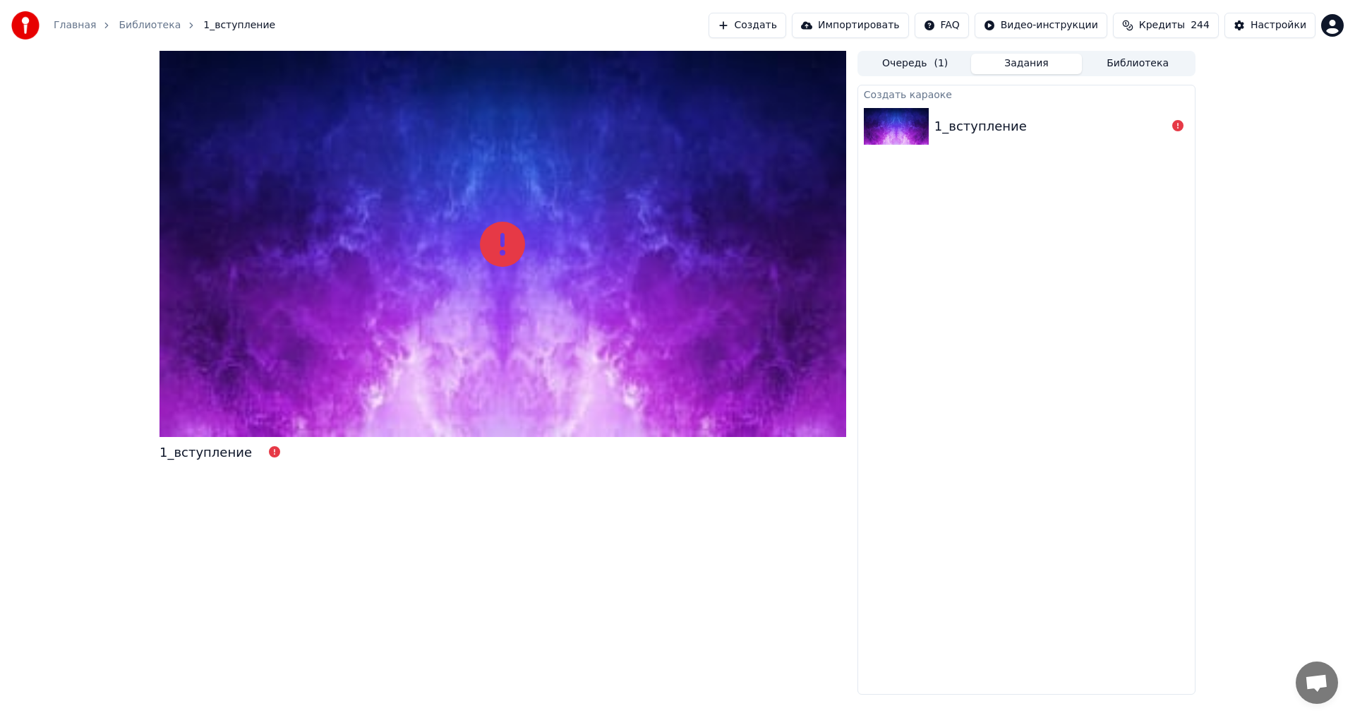
click at [140, 24] on link "Библиотека" at bounding box center [150, 25] width 62 height 14
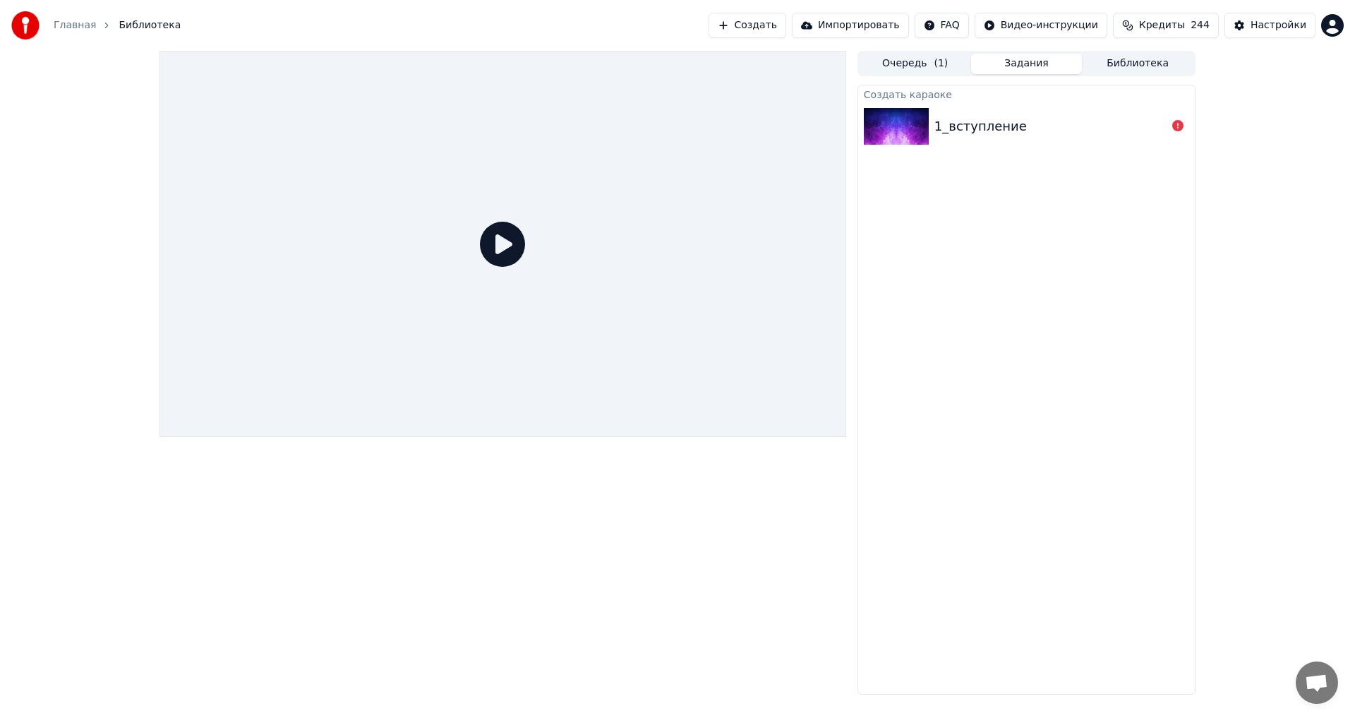
click at [80, 23] on link "Главная" at bounding box center [75, 25] width 42 height 14
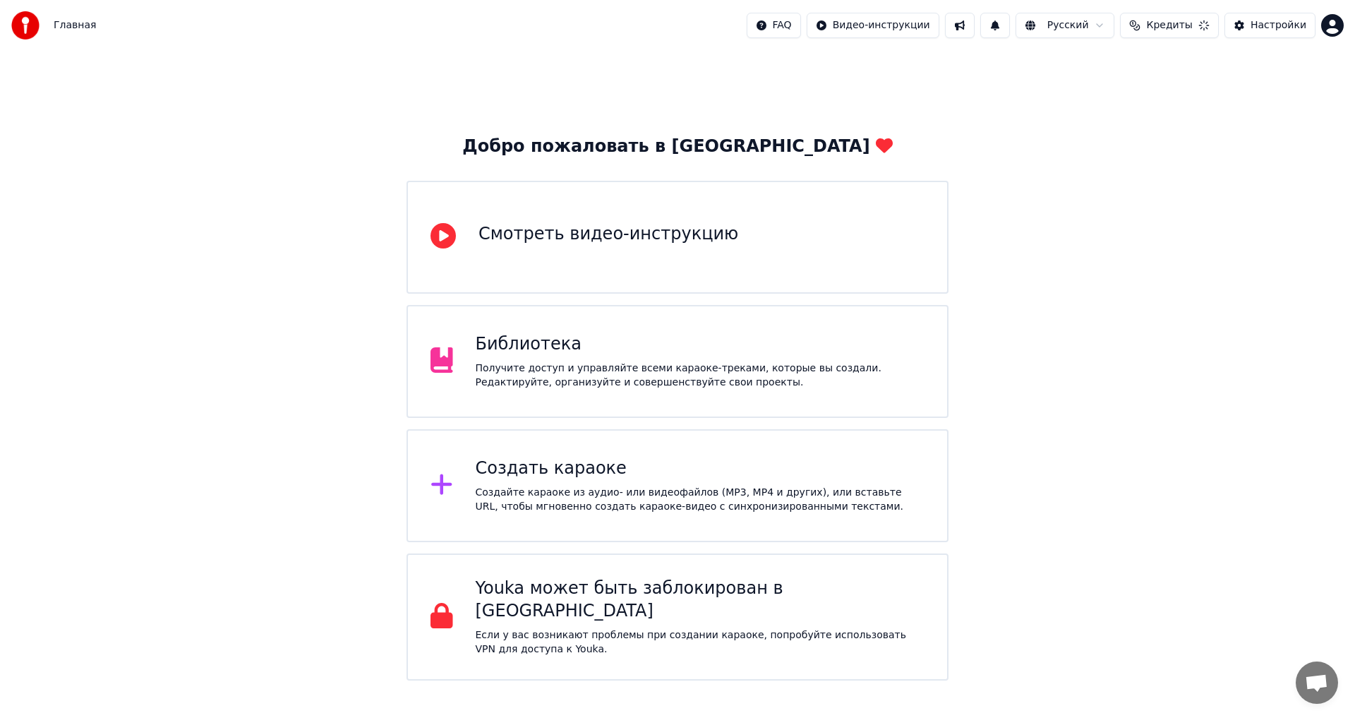
click at [552, 472] on div "Создать караоке" at bounding box center [700, 468] width 449 height 23
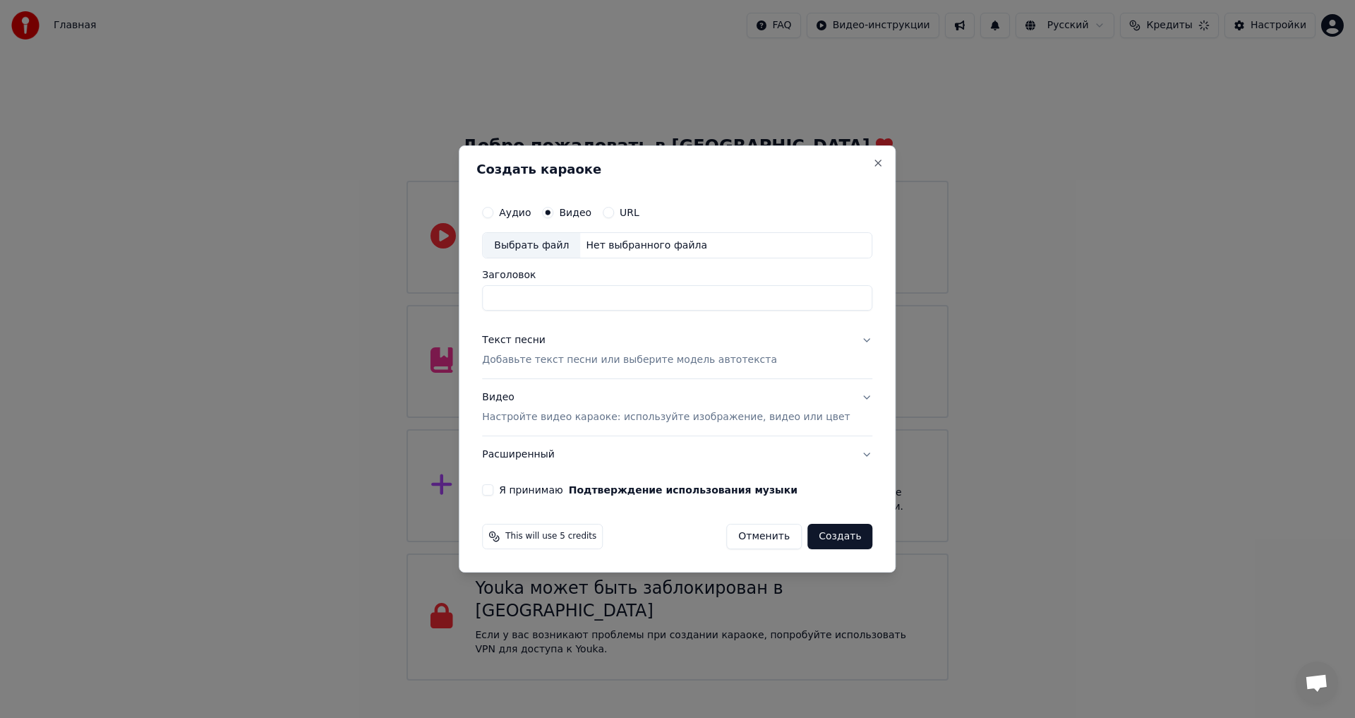
click at [567, 248] on div "Выбрать файл" at bounding box center [531, 245] width 97 height 25
type input "**********"
click at [620, 362] on p "Добавьте текст песни или выберите модель автотекста" at bounding box center [629, 361] width 295 height 14
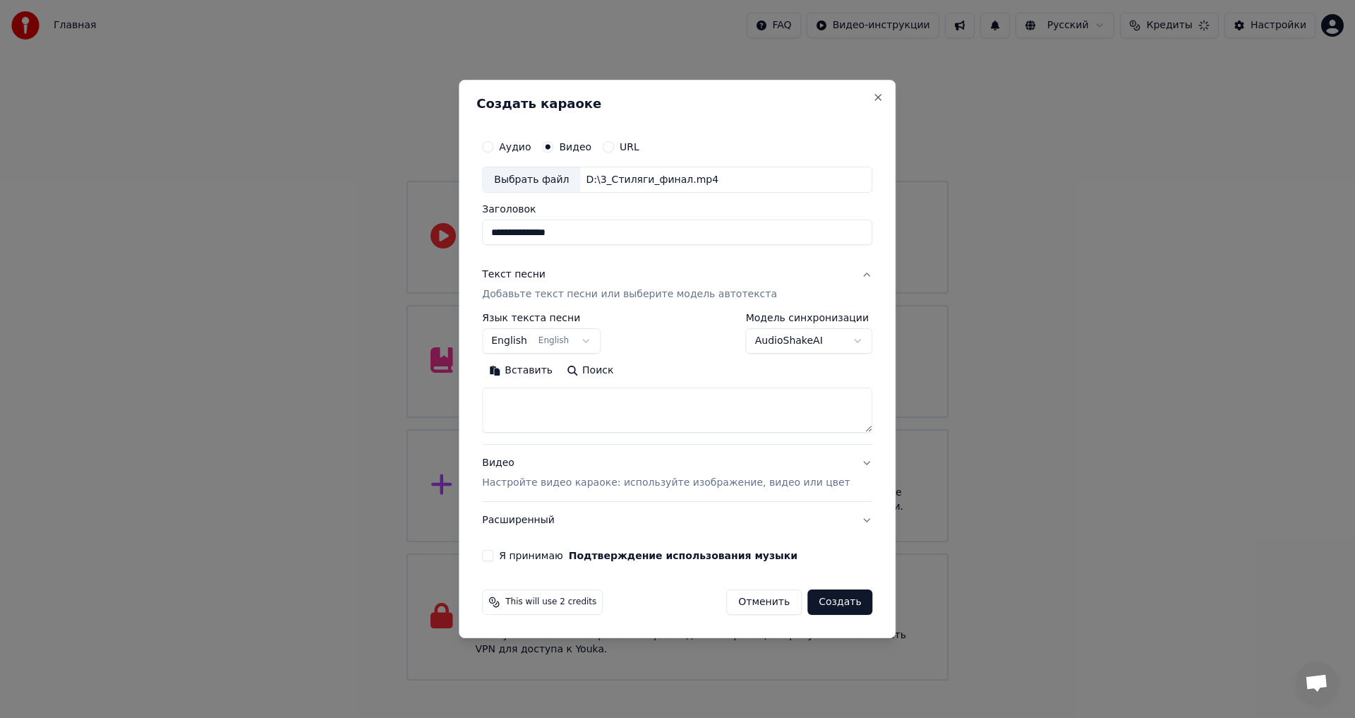
click at [577, 342] on body "Главная FAQ Видео-инструкции Русский Кредиты Настройки Добро пожаловать в Youka…" at bounding box center [677, 340] width 1355 height 680
select select "**"
click at [574, 414] on textarea at bounding box center [677, 410] width 390 height 45
paste textarea "********"
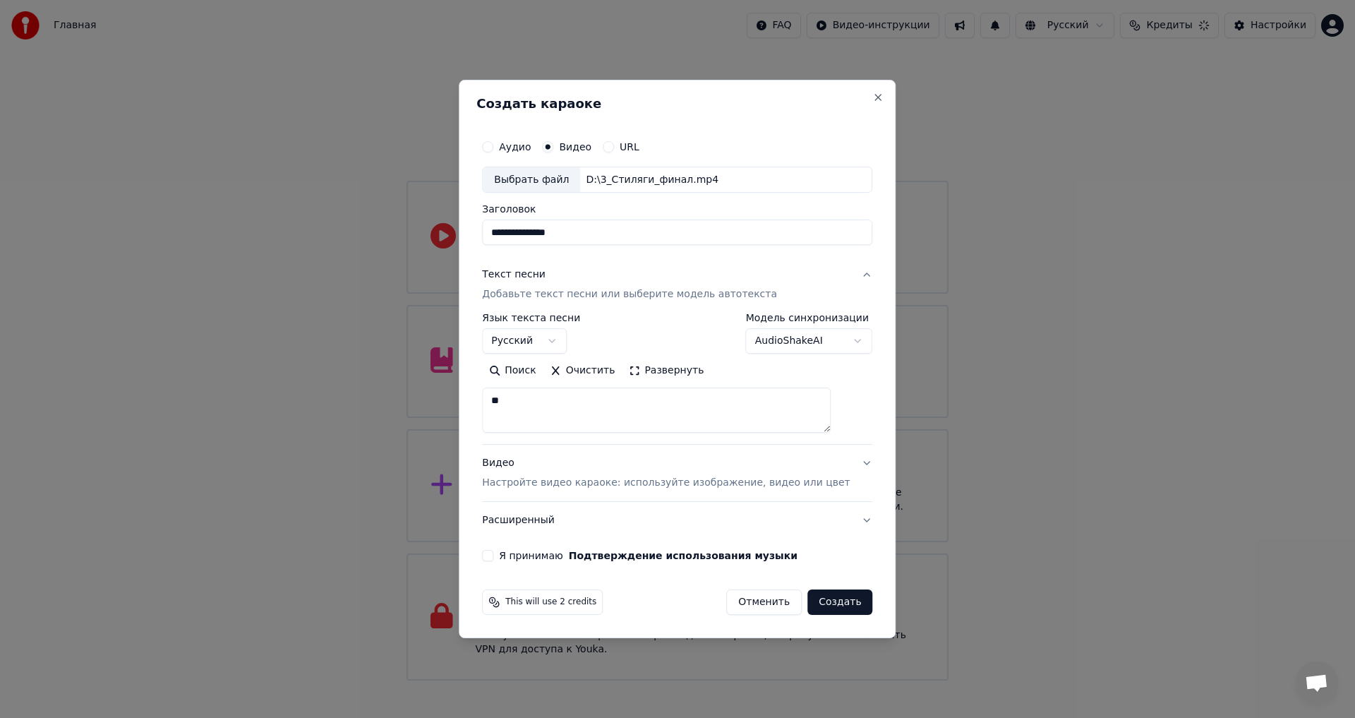
type textarea "*"
paste textarea "**********"
type textarea "**********"
click at [834, 338] on body "Главная FAQ Видео-инструкции Русский Кредиты Настройки Добро пожаловать в Youka…" at bounding box center [677, 340] width 1355 height 680
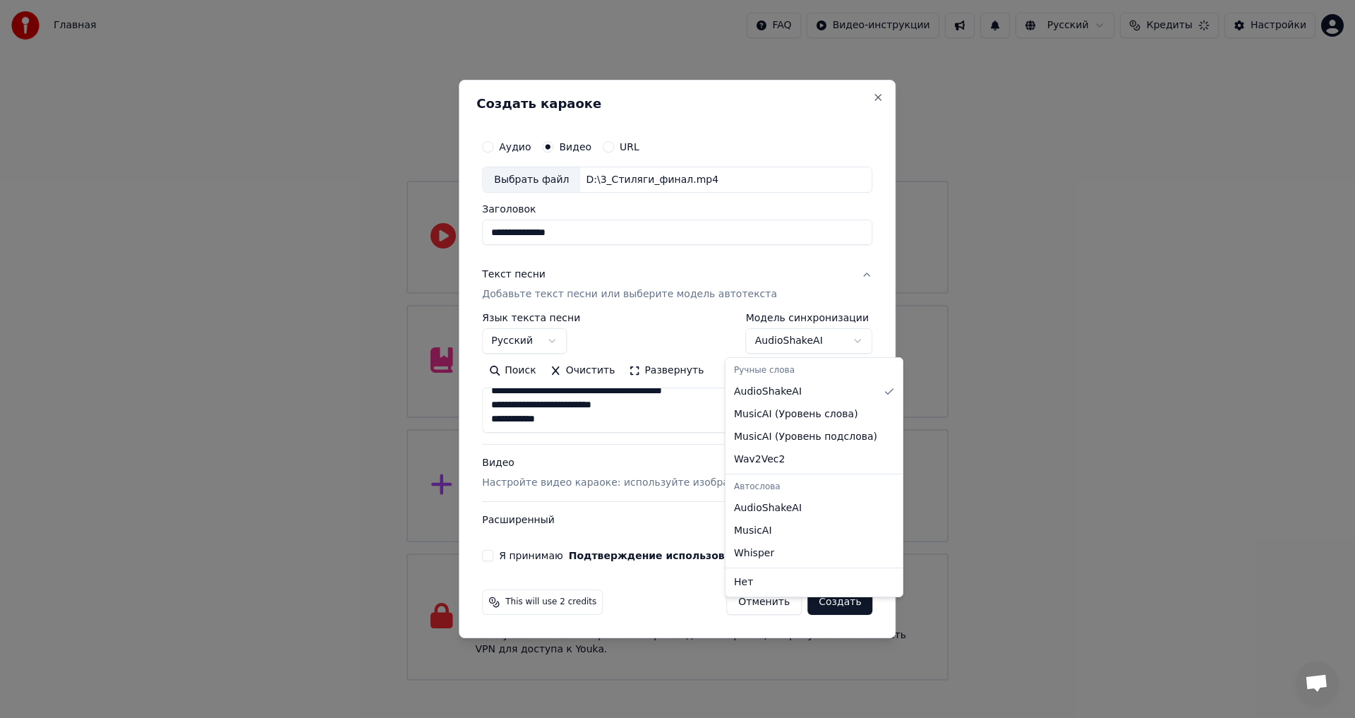
select select "**********"
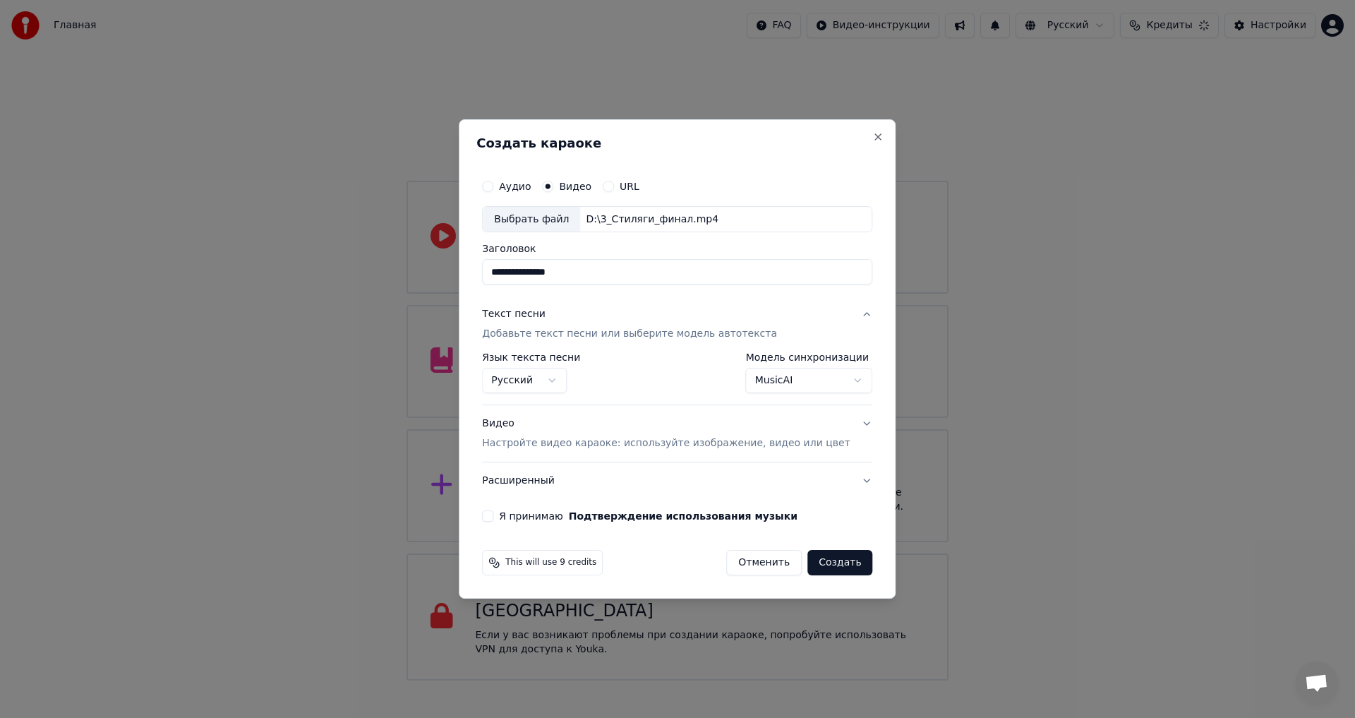
click at [493, 517] on button "Я принимаю Подтверждение использования музыки" at bounding box center [487, 515] width 11 height 11
click at [853, 483] on div "**********" at bounding box center [677, 347] width 402 height 361
click at [844, 478] on button "Расширенный" at bounding box center [677, 480] width 390 height 37
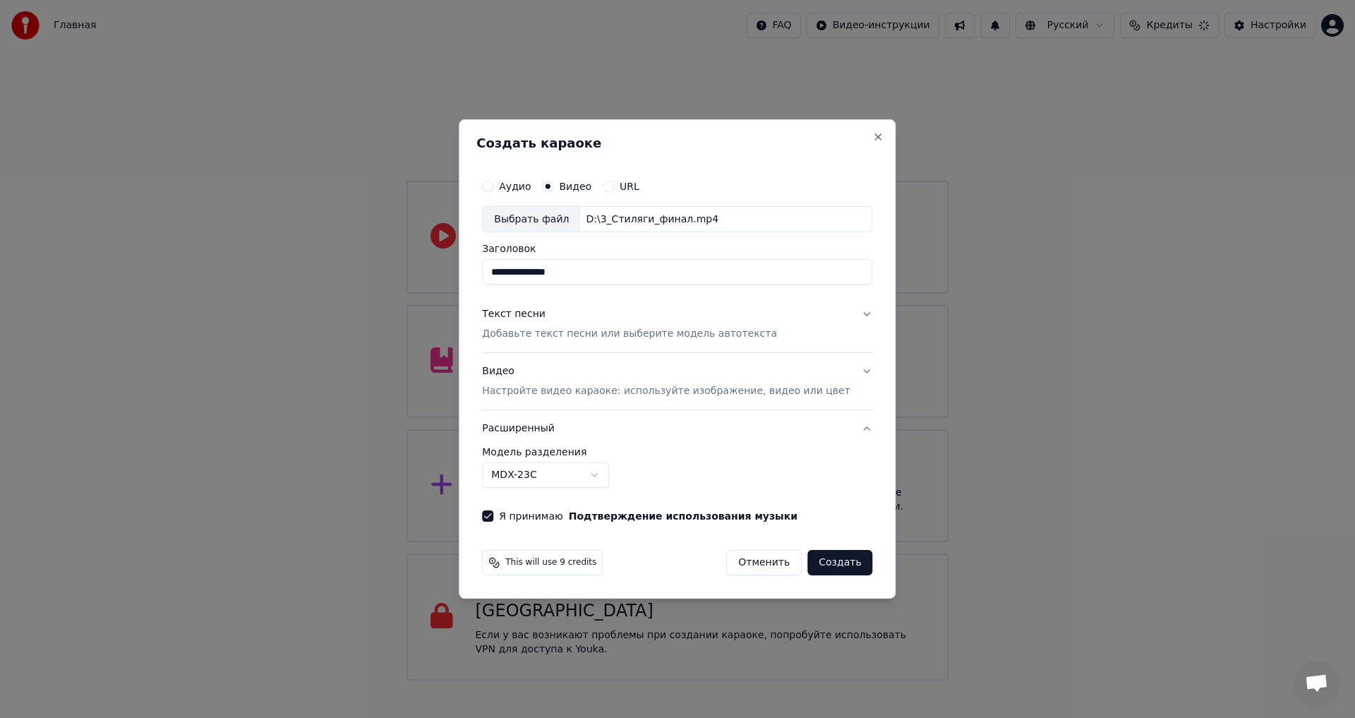
click at [843, 478] on div "**********" at bounding box center [677, 467] width 390 height 41
click at [826, 563] on button "Создать" at bounding box center [839, 562] width 65 height 25
drag, startPoint x: 730, startPoint y: 135, endPoint x: 677, endPoint y: 117, distance: 55.3
click at [677, 117] on body "Главная FAQ Видео-инструкции Русский Кредиты Настройки Добро пожаловать в Youka…" at bounding box center [677, 340] width 1355 height 680
click at [824, 564] on button "Создать" at bounding box center [839, 562] width 65 height 25
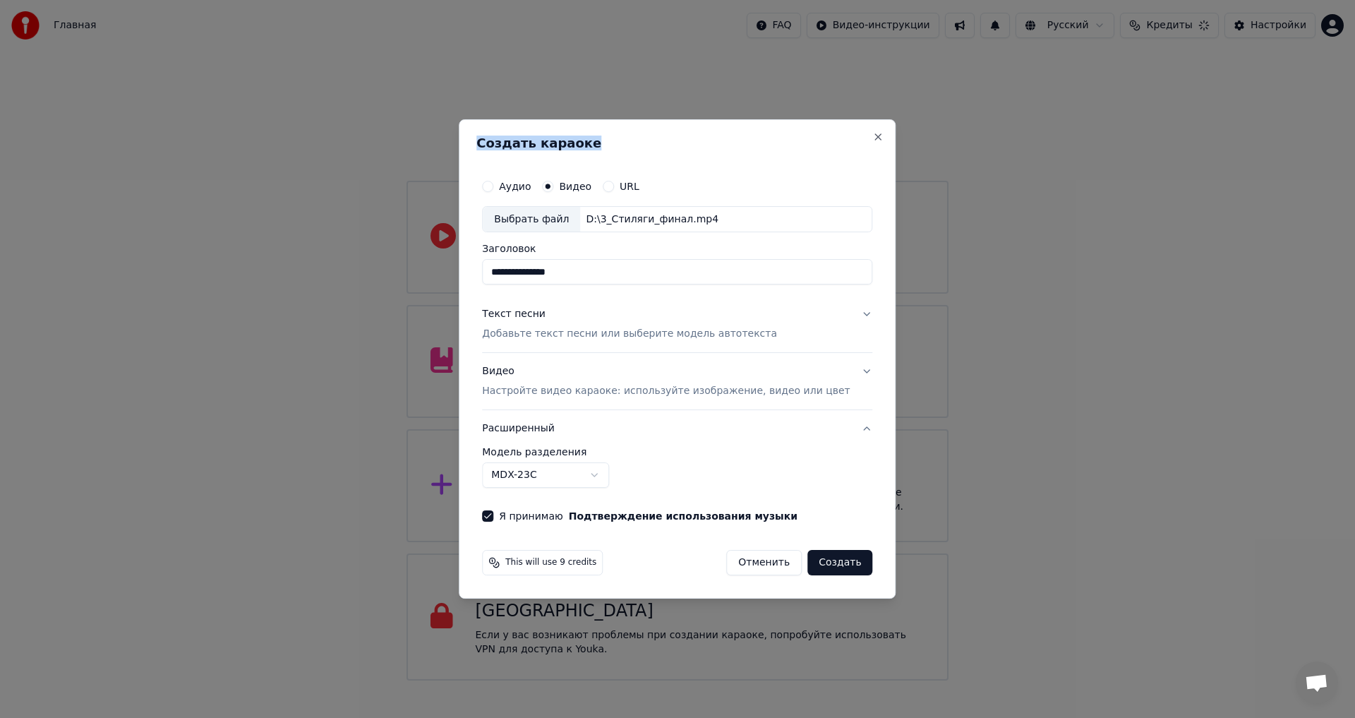
click at [749, 561] on button "Отменить" at bounding box center [764, 562] width 76 height 25
